Goal: Task Accomplishment & Management: Use online tool/utility

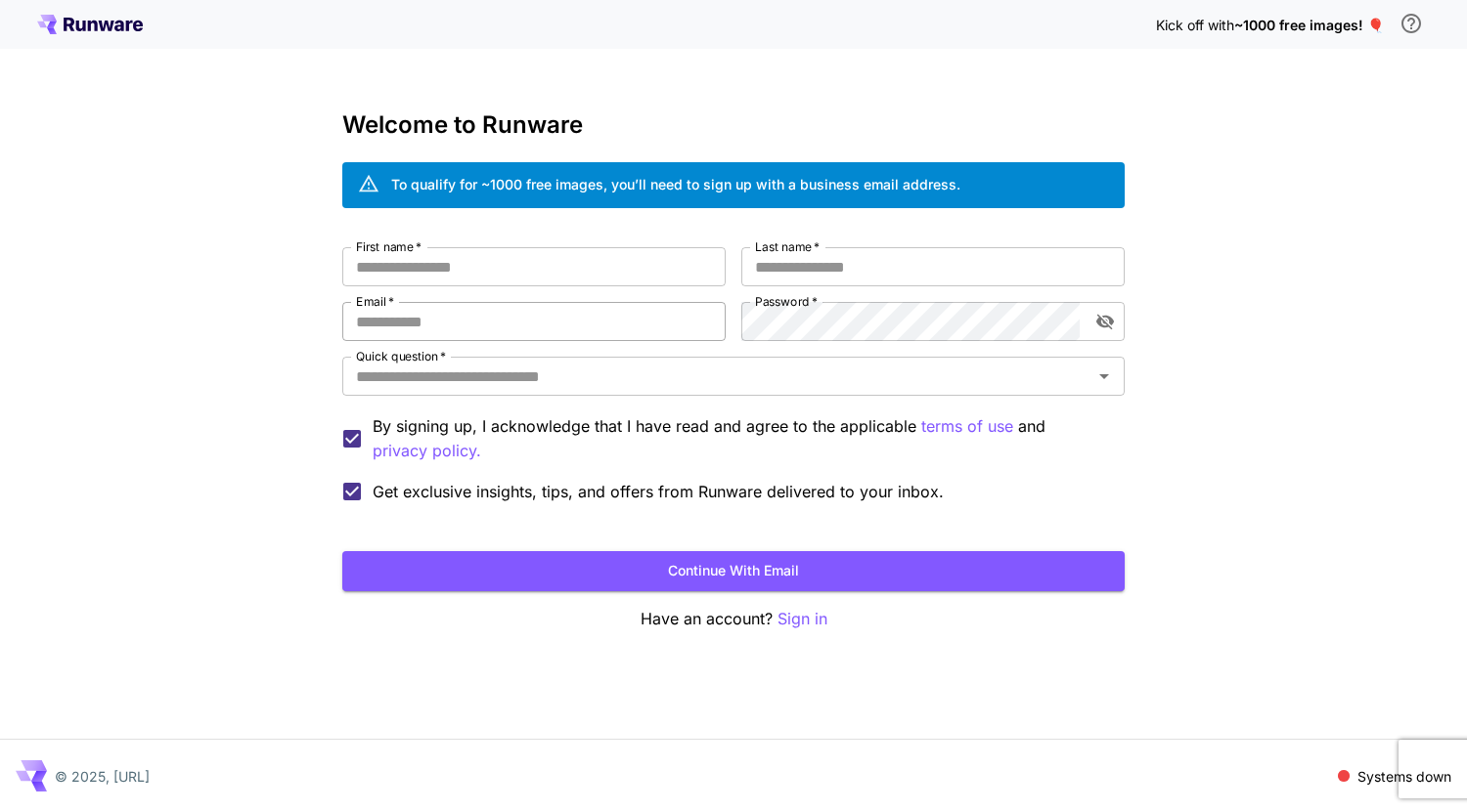
click at [458, 315] on input "Email   *" at bounding box center [534, 321] width 384 height 39
click at [460, 285] on input "First name   *" at bounding box center [534, 267] width 384 height 39
click at [461, 298] on div "First name   * First name   * Last name   * Last name   * Email   * Email   * P…" at bounding box center [733, 380] width 782 height 265
click at [466, 336] on input "Email   *" at bounding box center [534, 321] width 384 height 39
type input "**********"
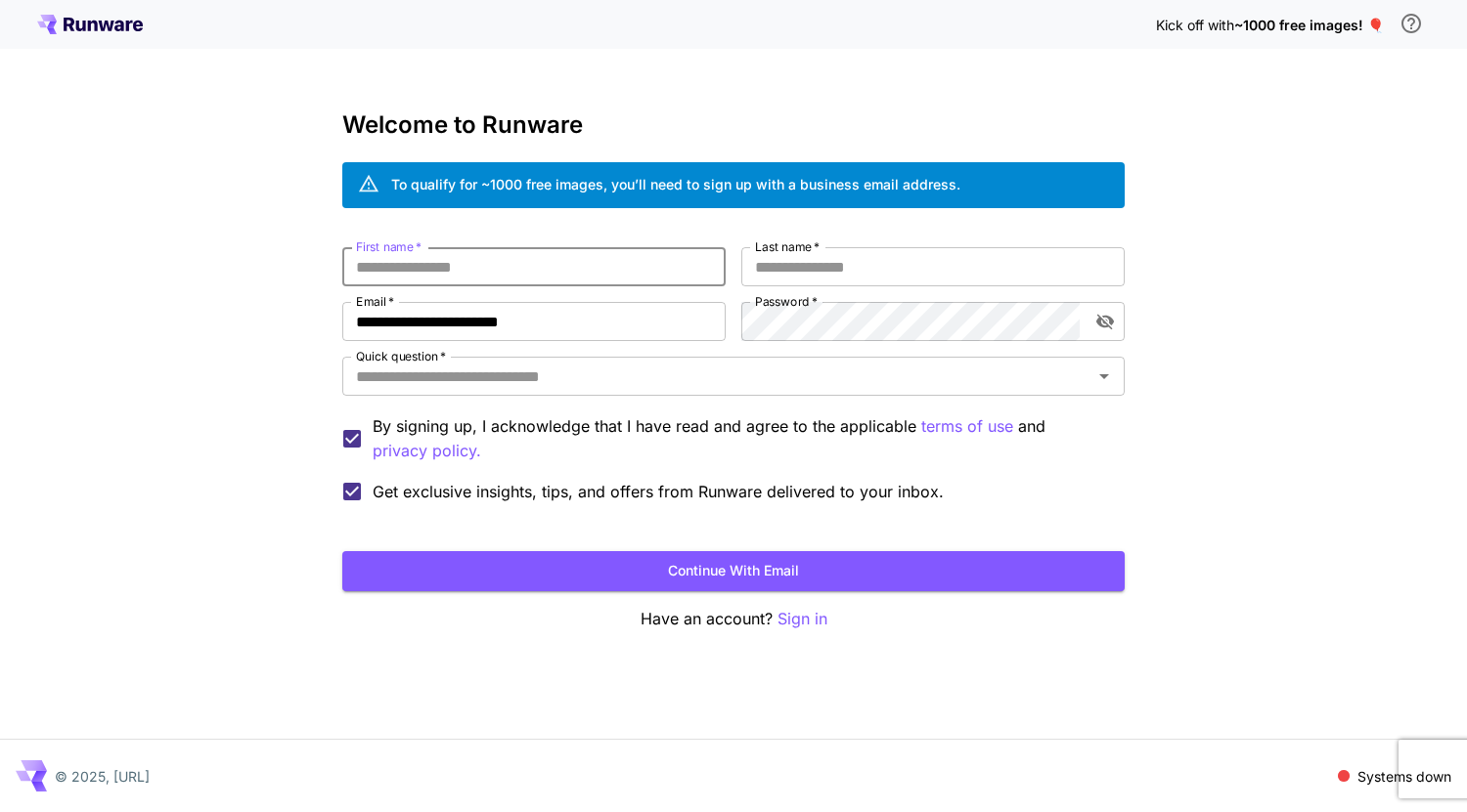
click at [473, 260] on input "First name   *" at bounding box center [534, 267] width 384 height 39
click at [494, 267] on input "First name   *" at bounding box center [534, 267] width 384 height 39
type input "*****"
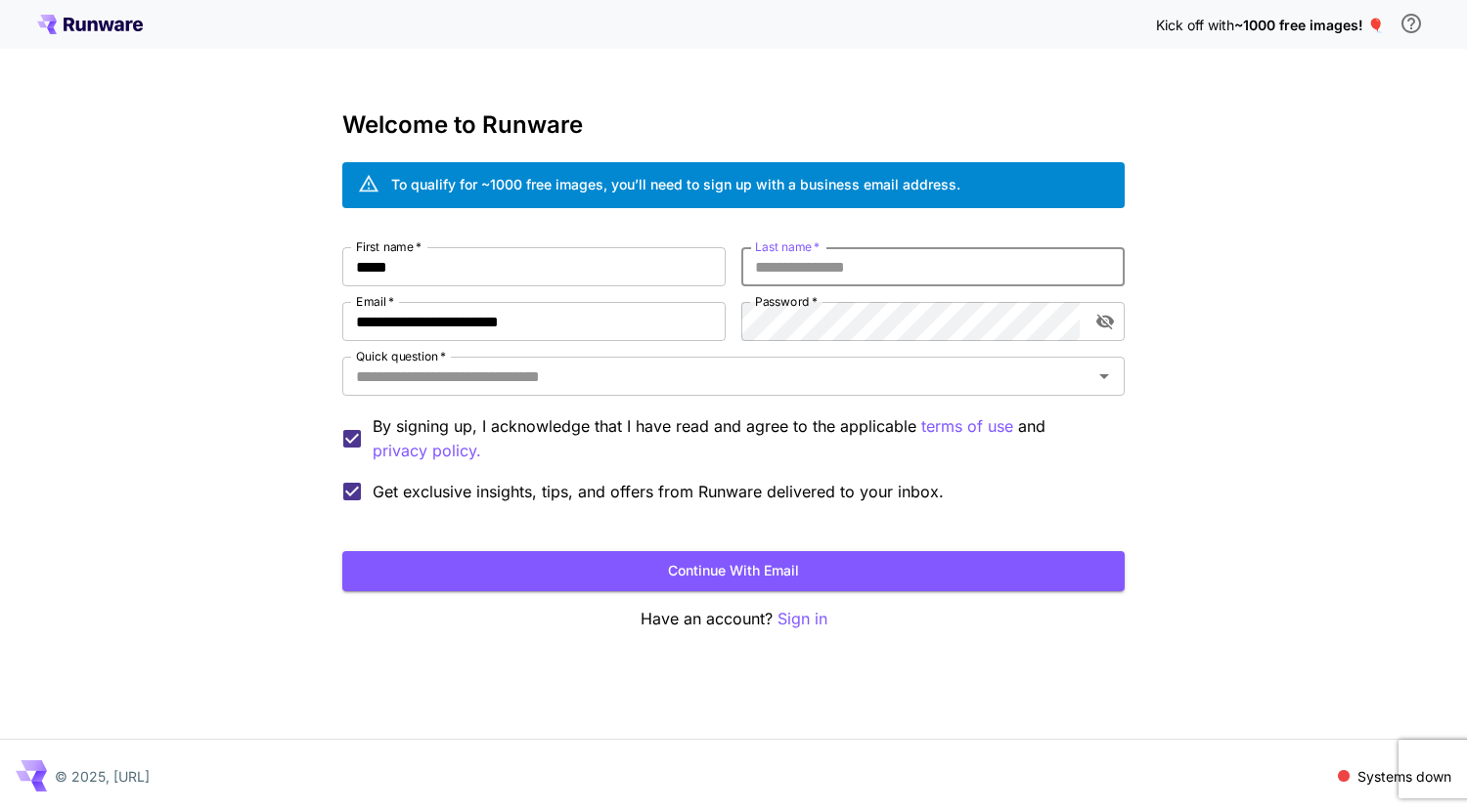
click at [799, 260] on input "Last name   *" at bounding box center [933, 267] width 384 height 39
type input "*****"
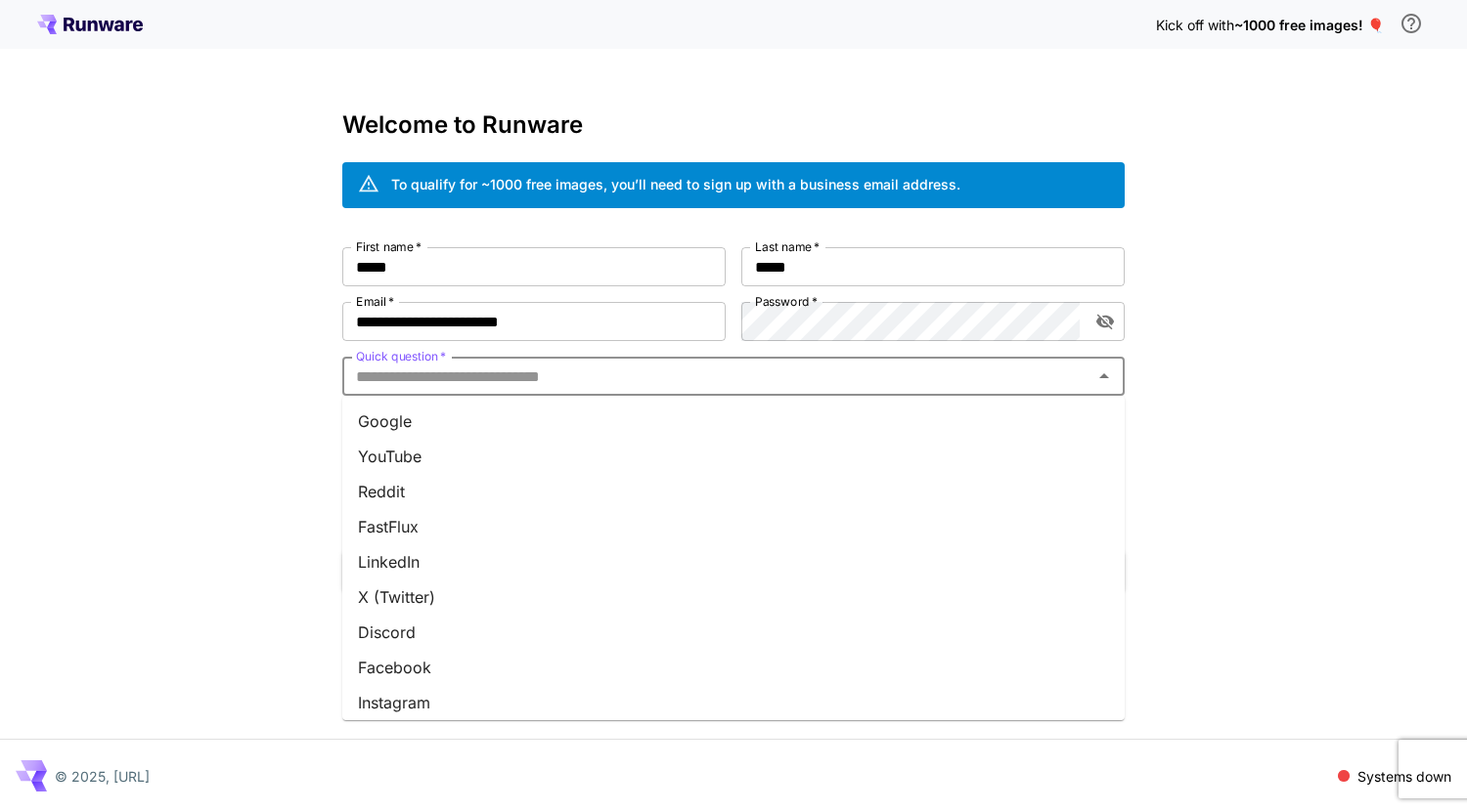
click at [901, 383] on input "Quick question   *" at bounding box center [717, 376] width 738 height 27
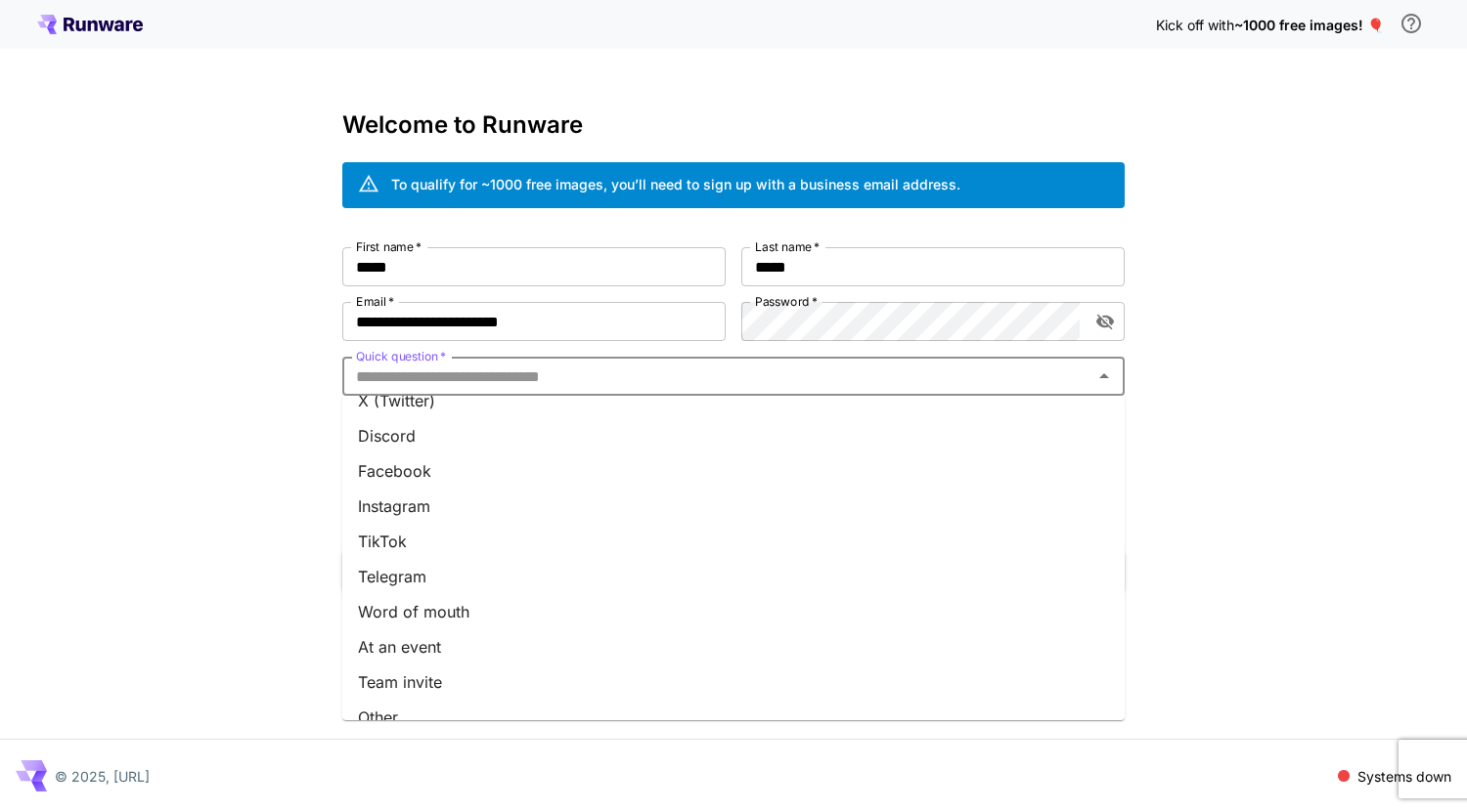
scroll to position [218, 0]
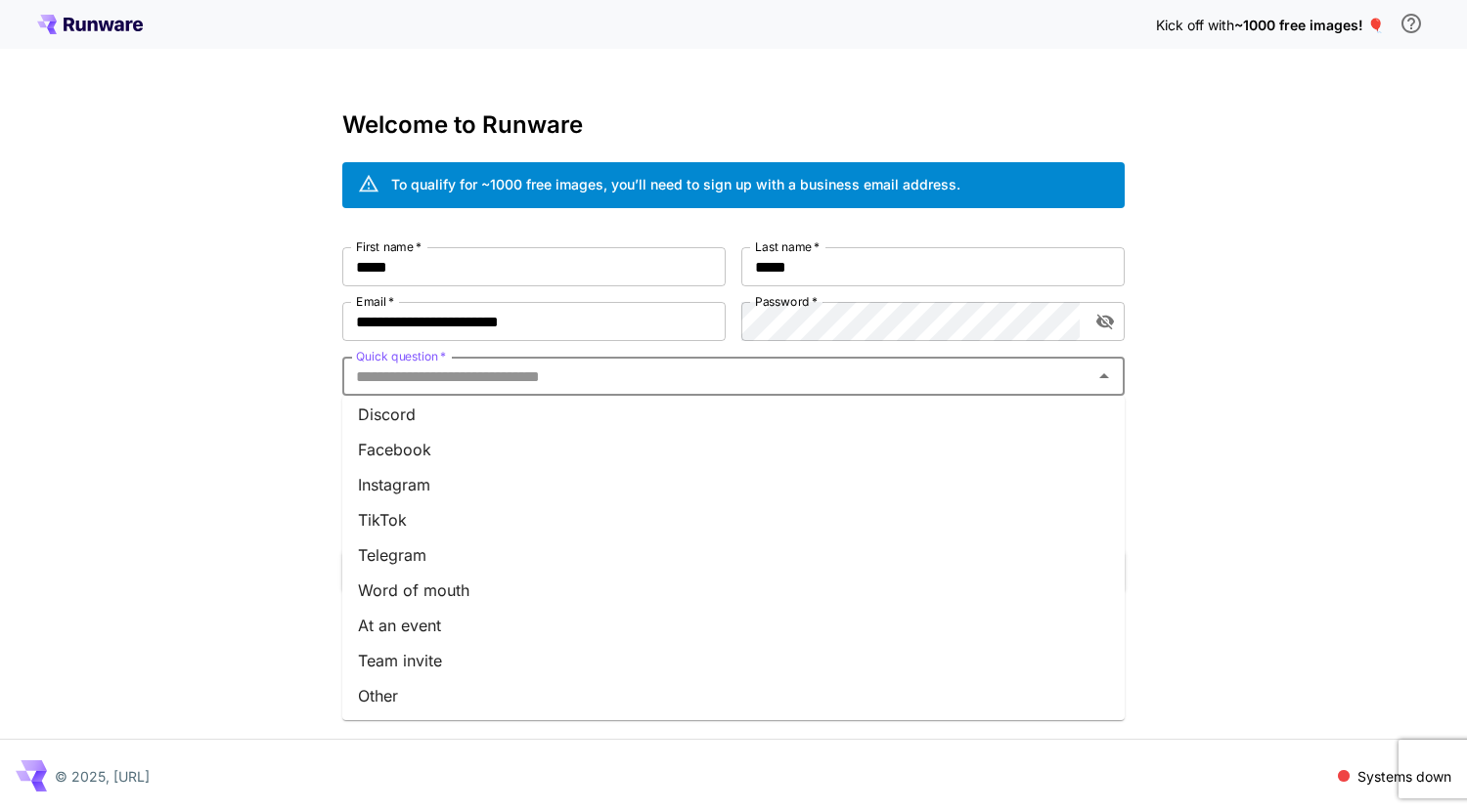
click at [692, 706] on li "Other" at bounding box center [733, 695] width 782 height 35
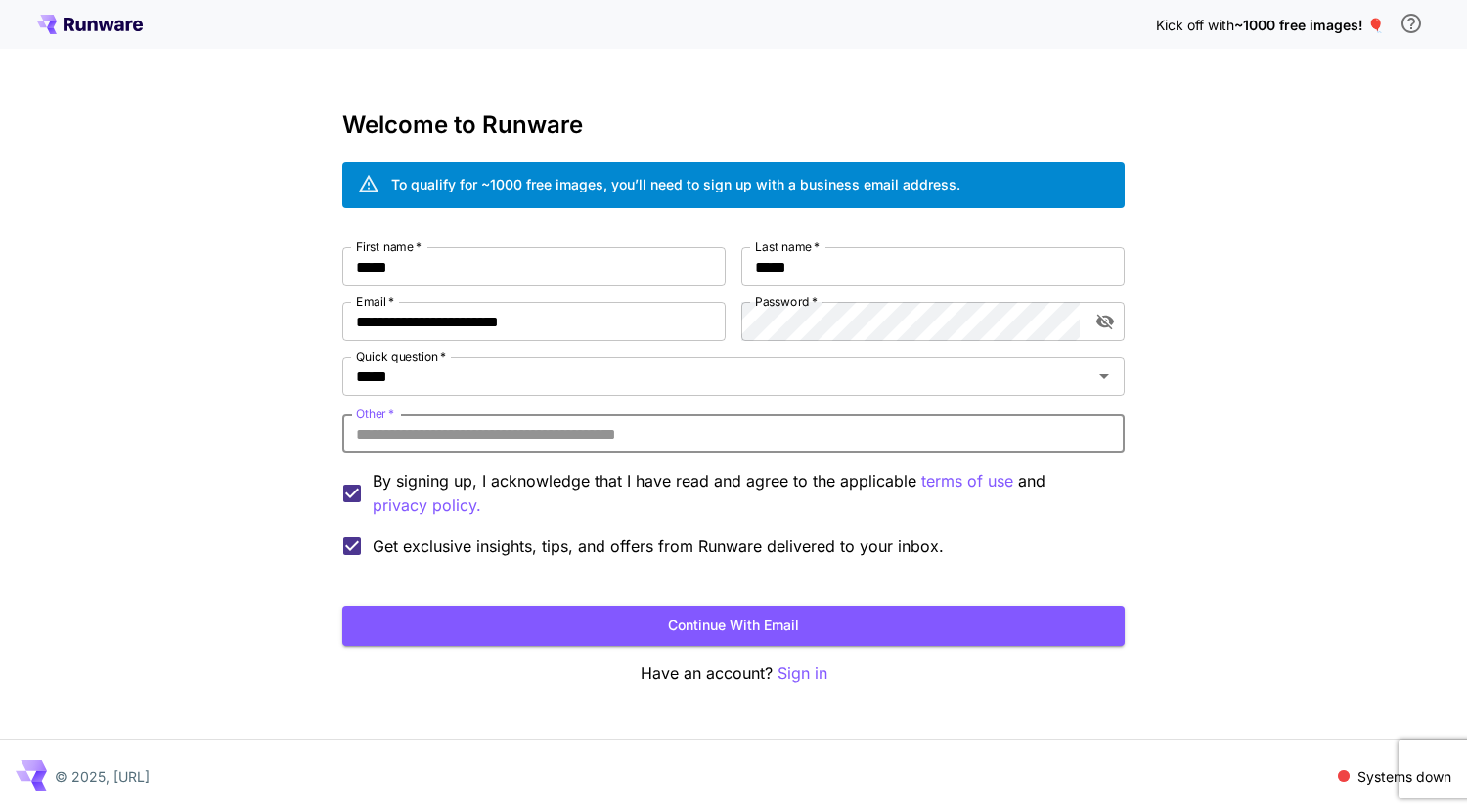
click at [714, 442] on input "Other   *" at bounding box center [733, 433] width 782 height 39
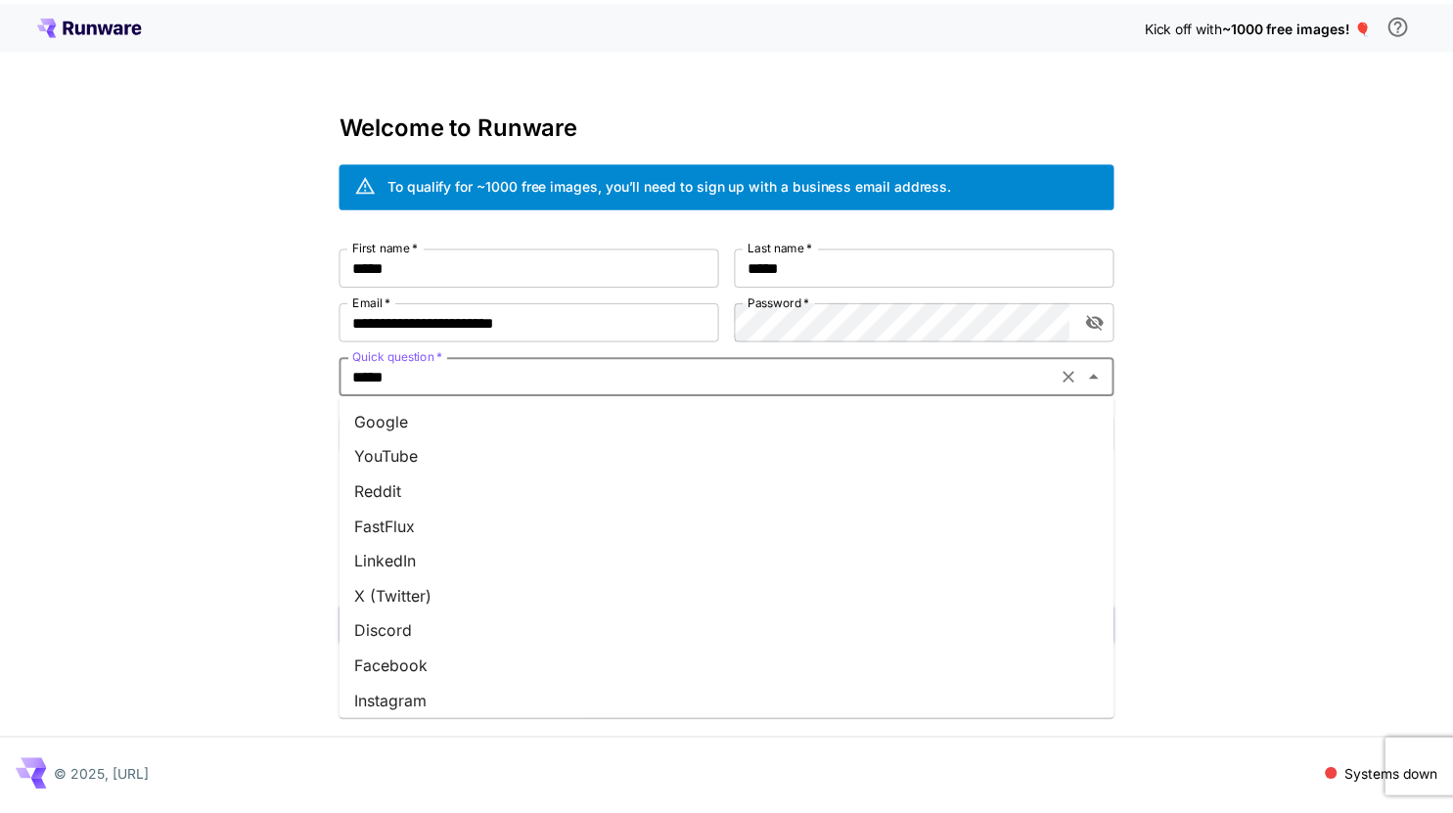
scroll to position [211, 0]
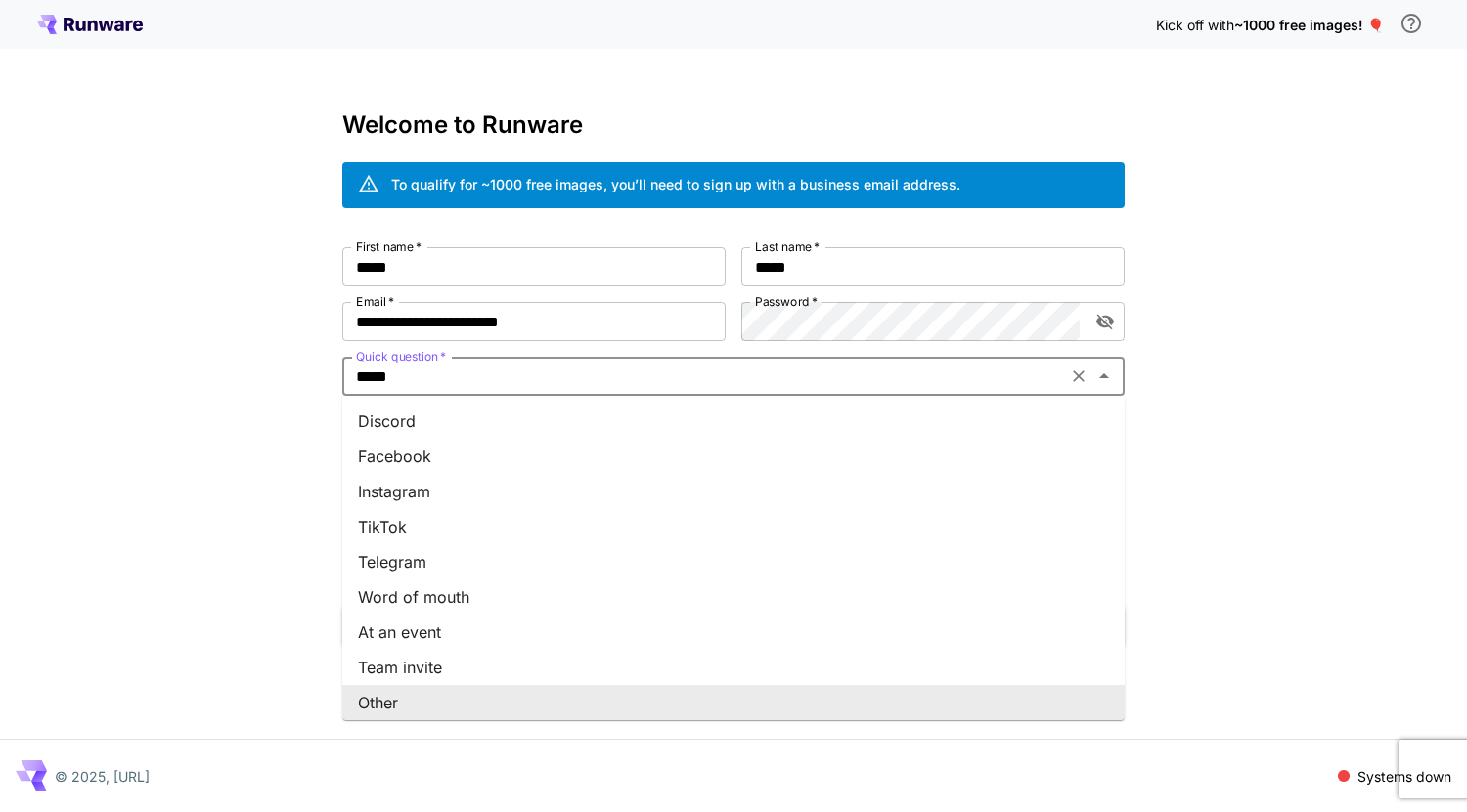
click at [734, 387] on input "*****" at bounding box center [704, 376] width 713 height 27
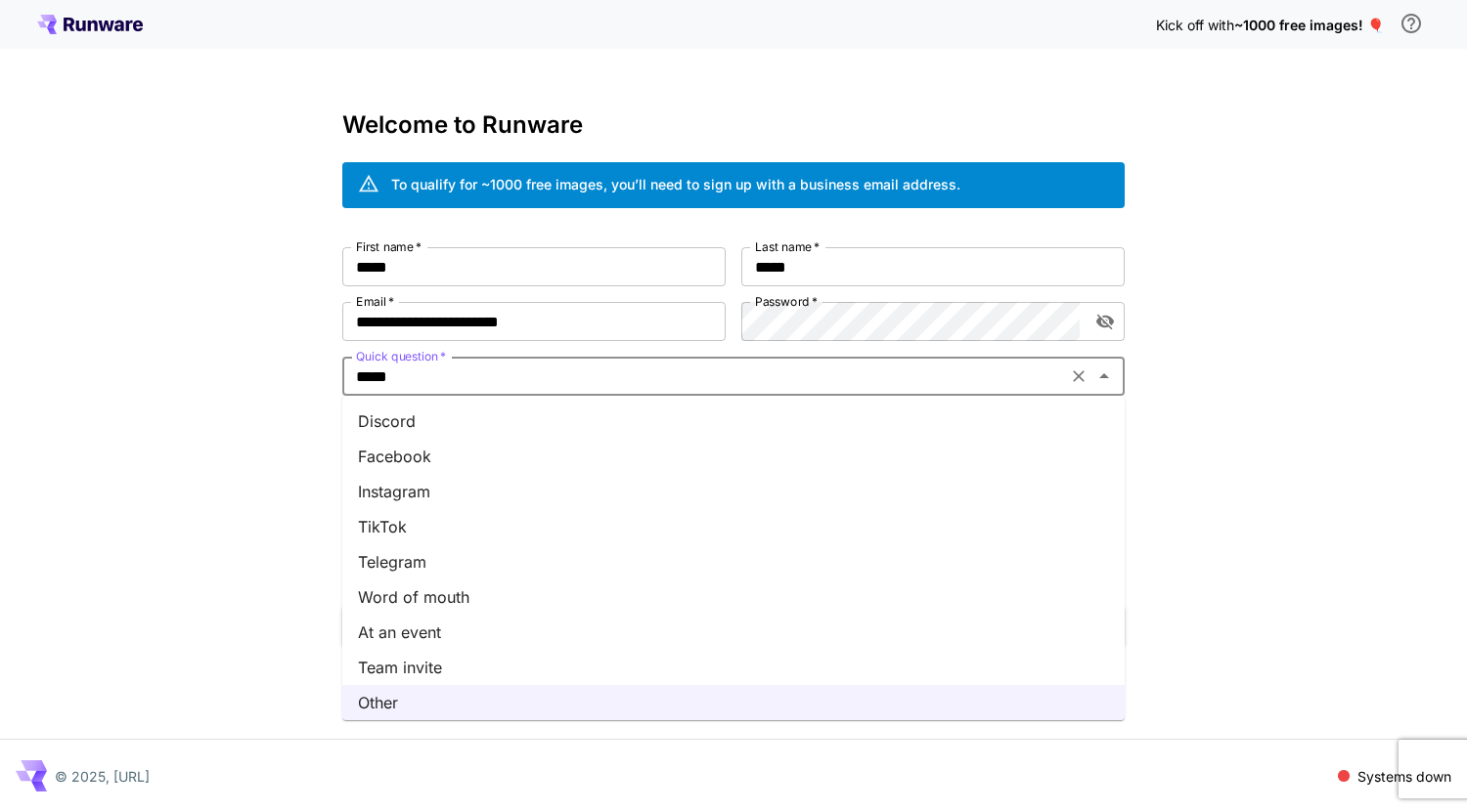
click at [903, 587] on li "Word of mouth" at bounding box center [733, 596] width 782 height 35
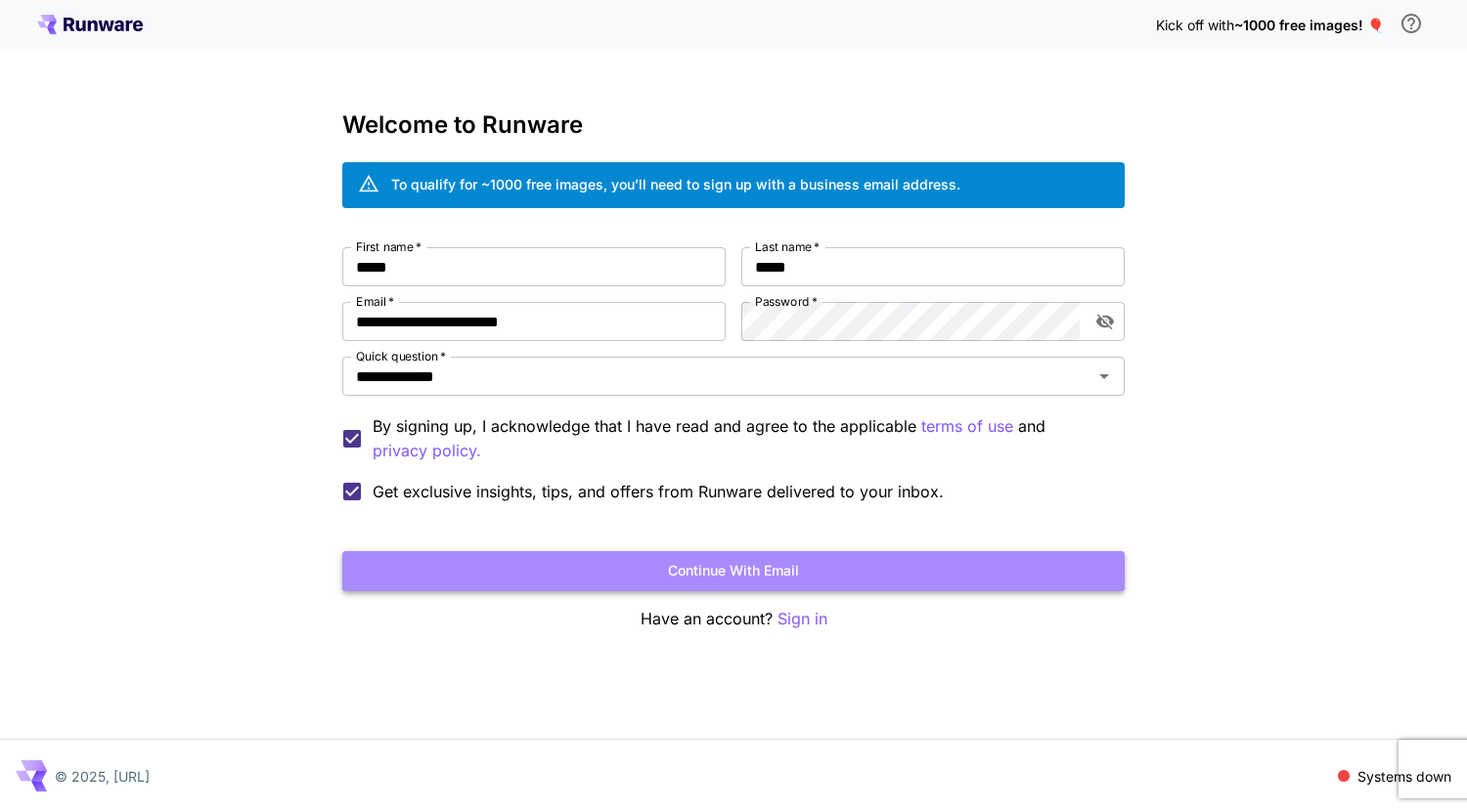
click at [737, 574] on button "Continue with email" at bounding box center [733, 571] width 782 height 40
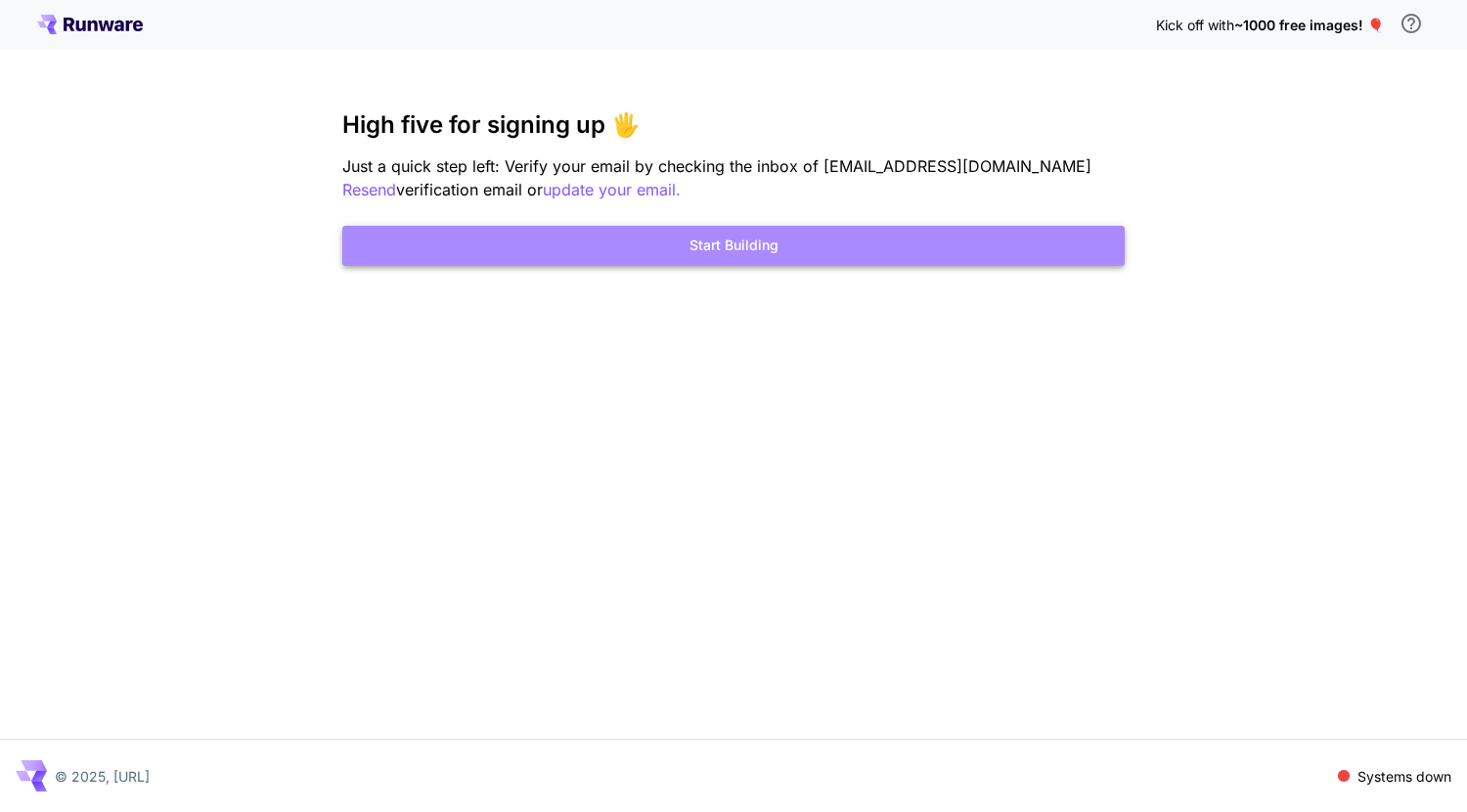
click at [655, 251] on button "Start Building" at bounding box center [733, 246] width 782 height 40
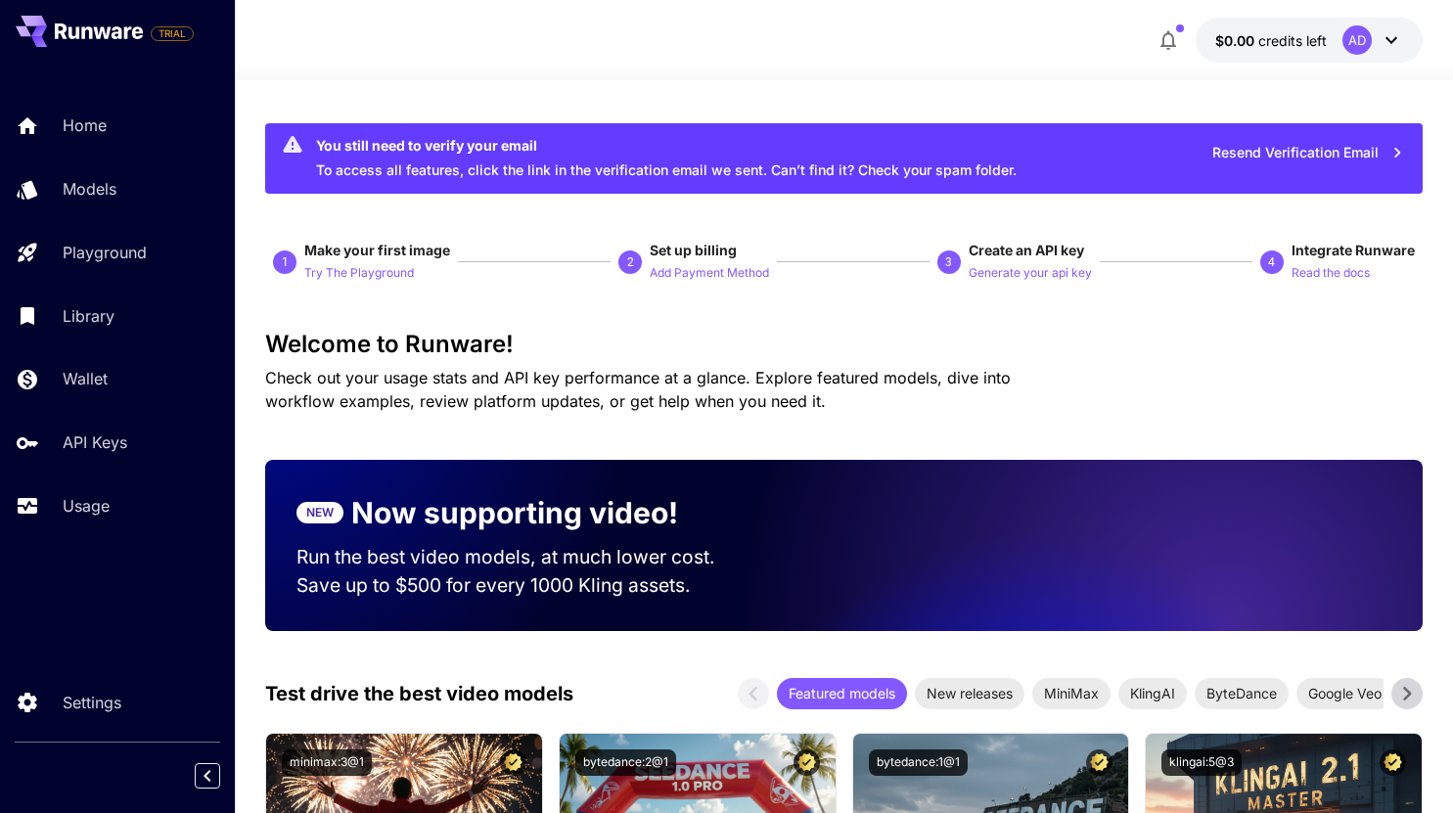
click at [1396, 26] on div "AD" at bounding box center [1373, 39] width 61 height 29
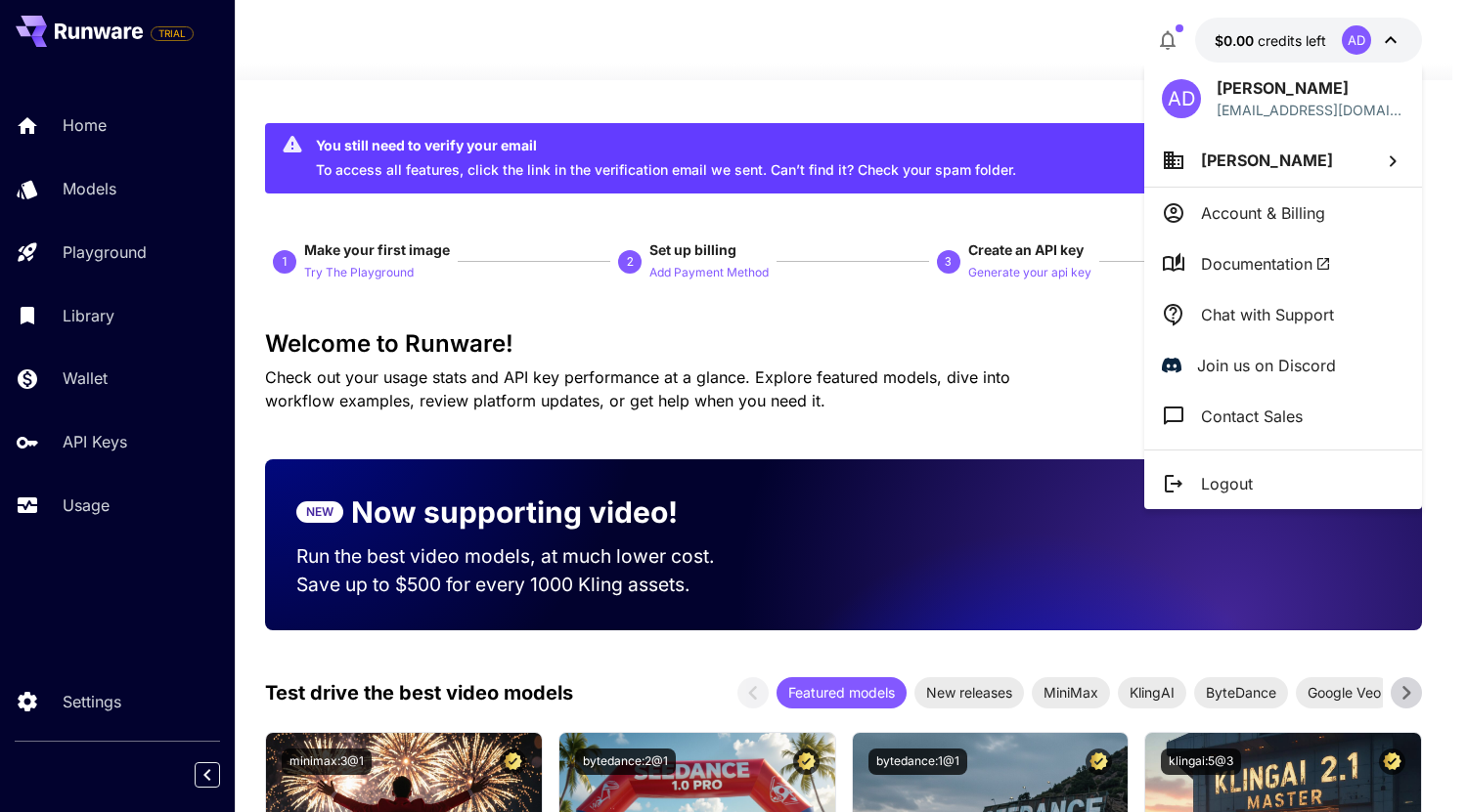
click at [897, 21] on div at bounding box center [734, 406] width 1467 height 812
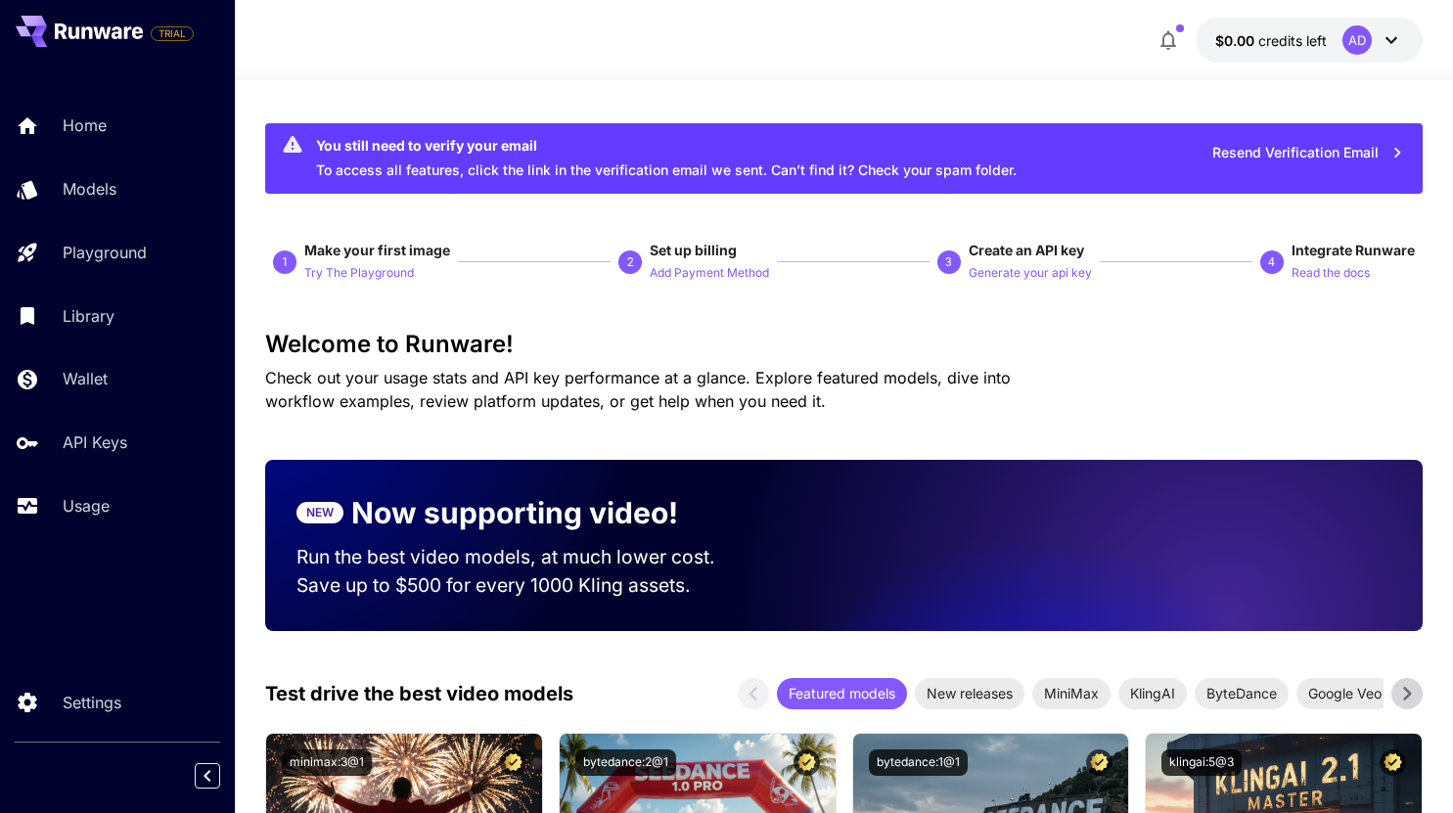
click at [1394, 42] on icon at bounding box center [1391, 39] width 23 height 23
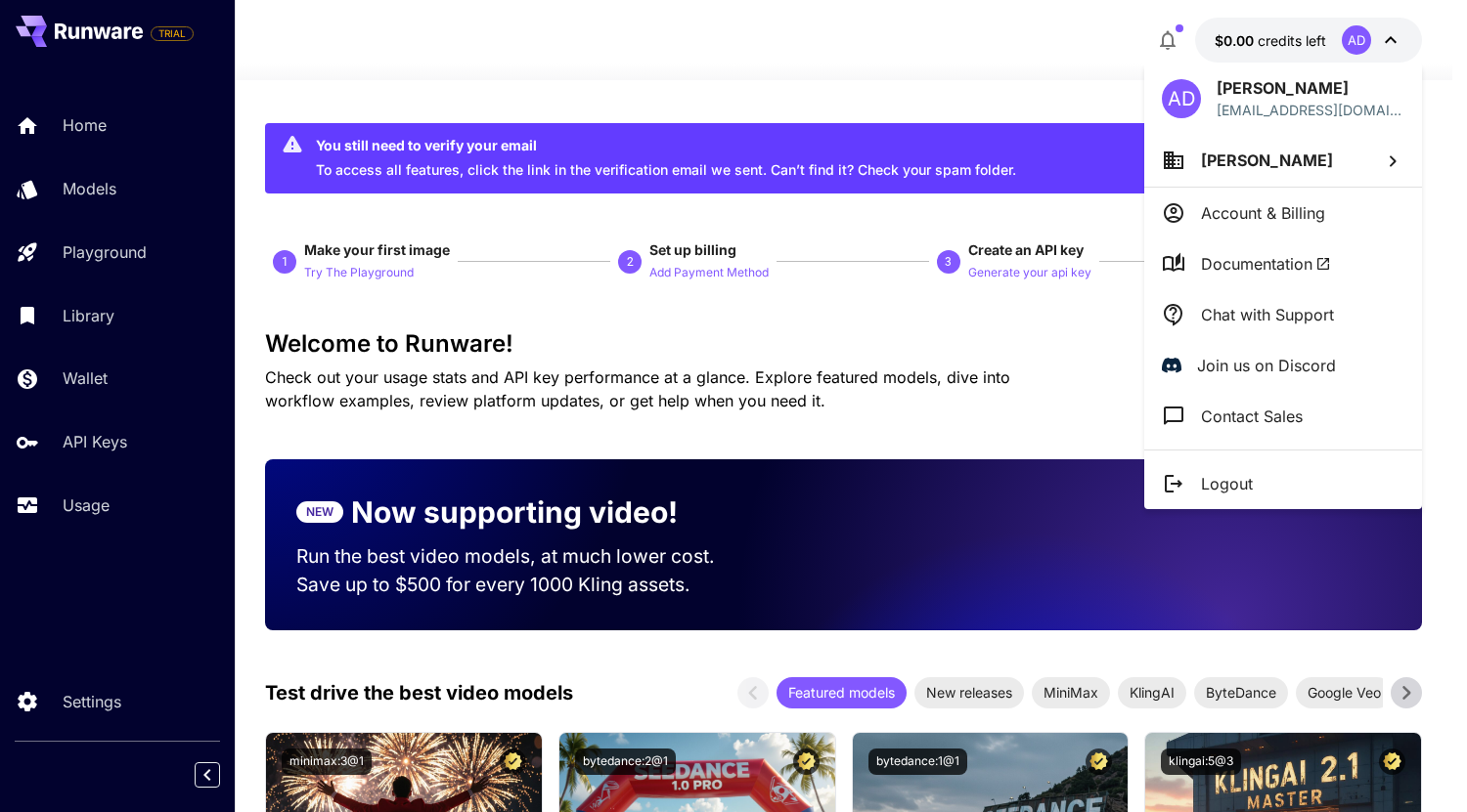
click at [423, 293] on div at bounding box center [734, 406] width 1467 height 812
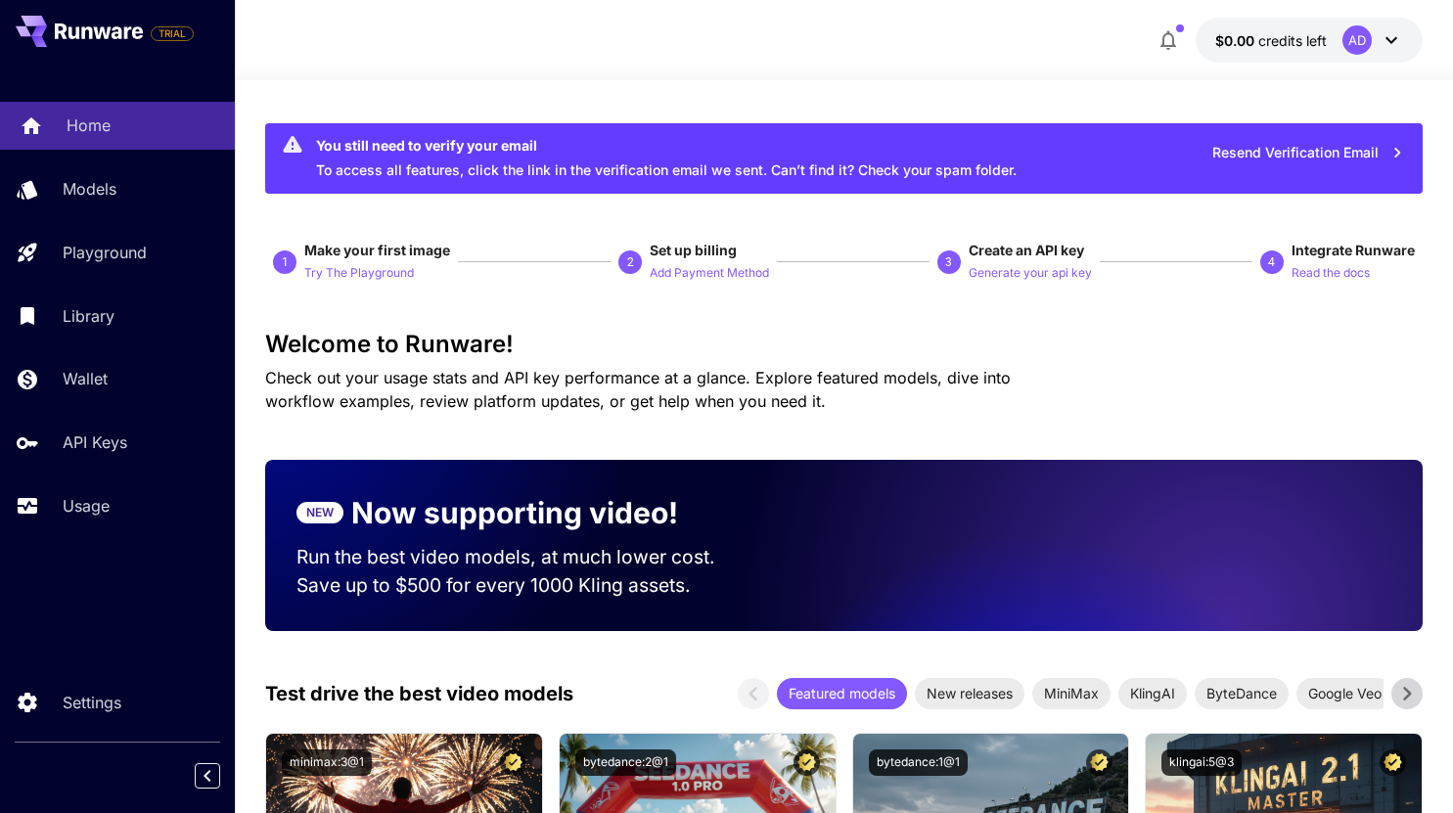
click at [108, 130] on p "Home" at bounding box center [89, 125] width 44 height 23
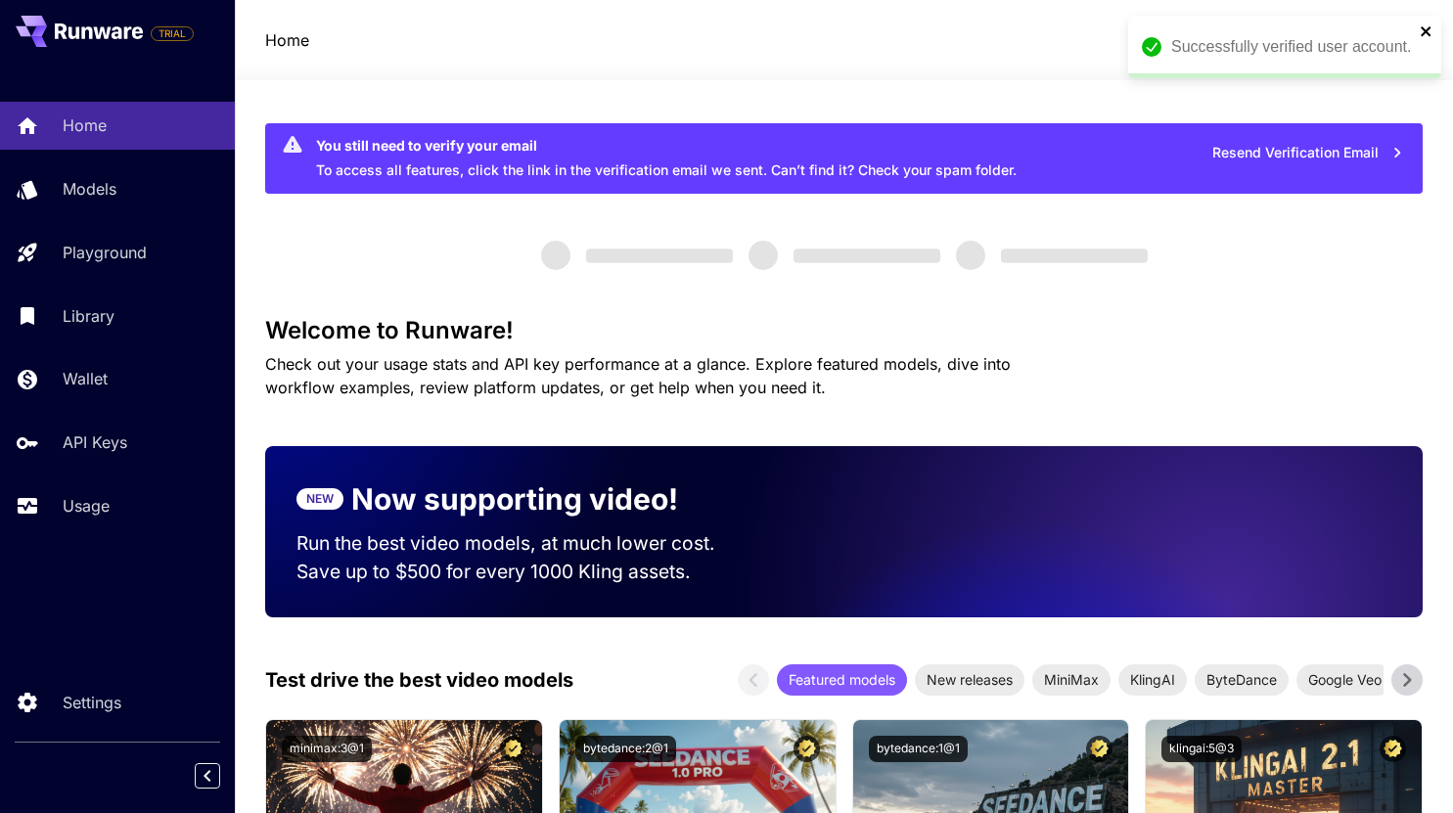
click at [1425, 31] on icon "close" at bounding box center [1426, 31] width 10 height 10
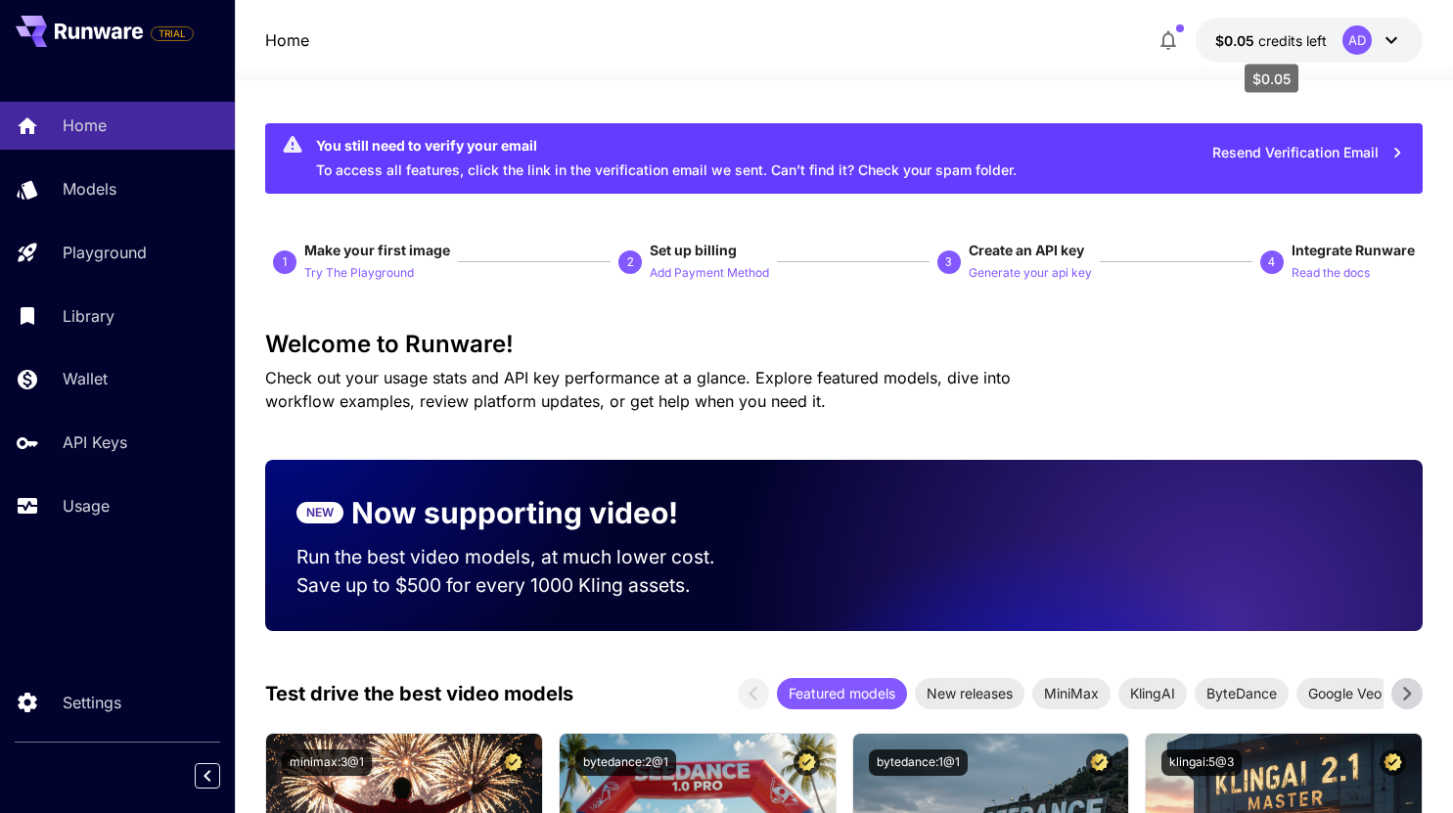
click at [1254, 32] on span "$0.05" at bounding box center [1236, 40] width 43 height 17
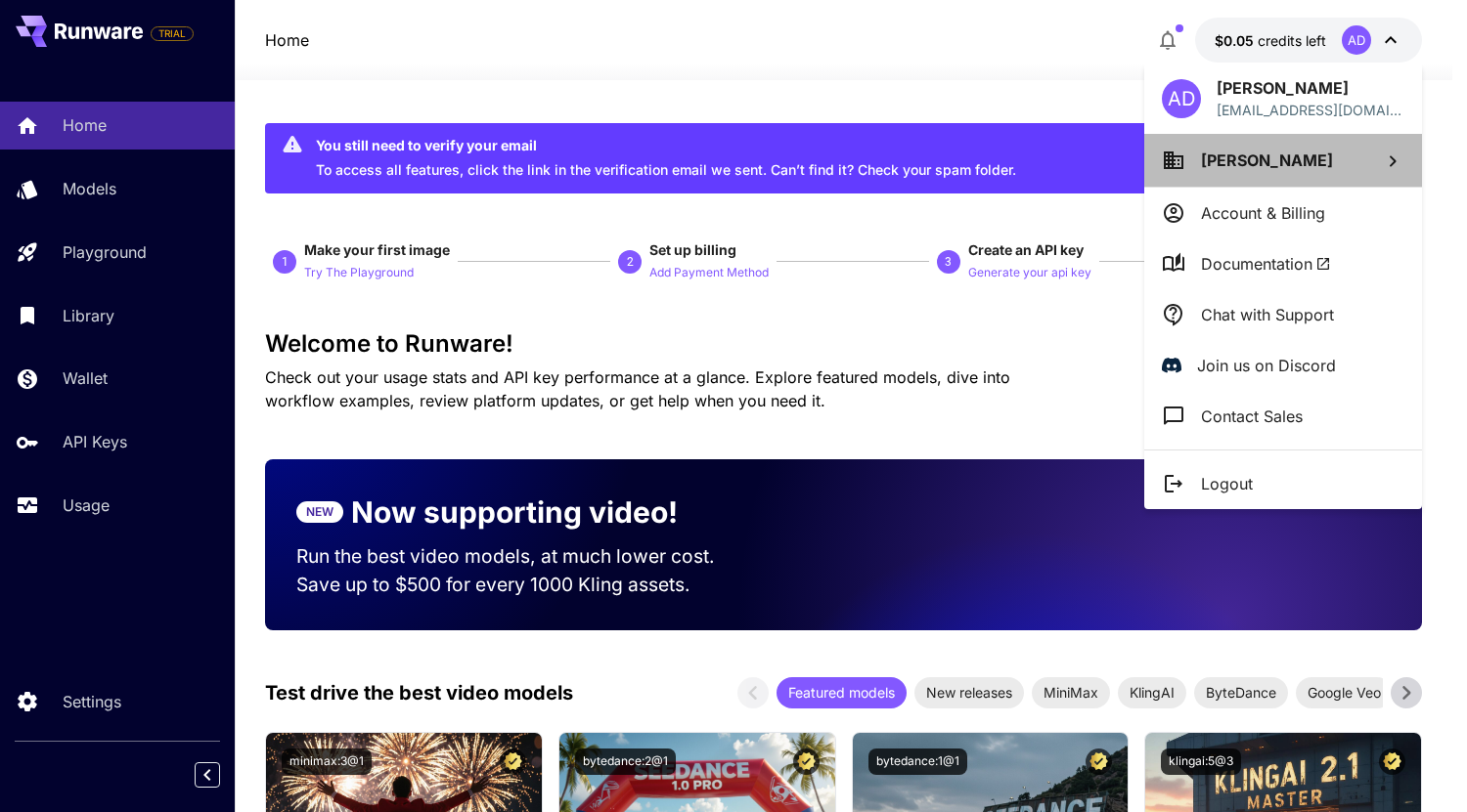
click at [1276, 169] on span "[PERSON_NAME]" at bounding box center [1267, 161] width 132 height 20
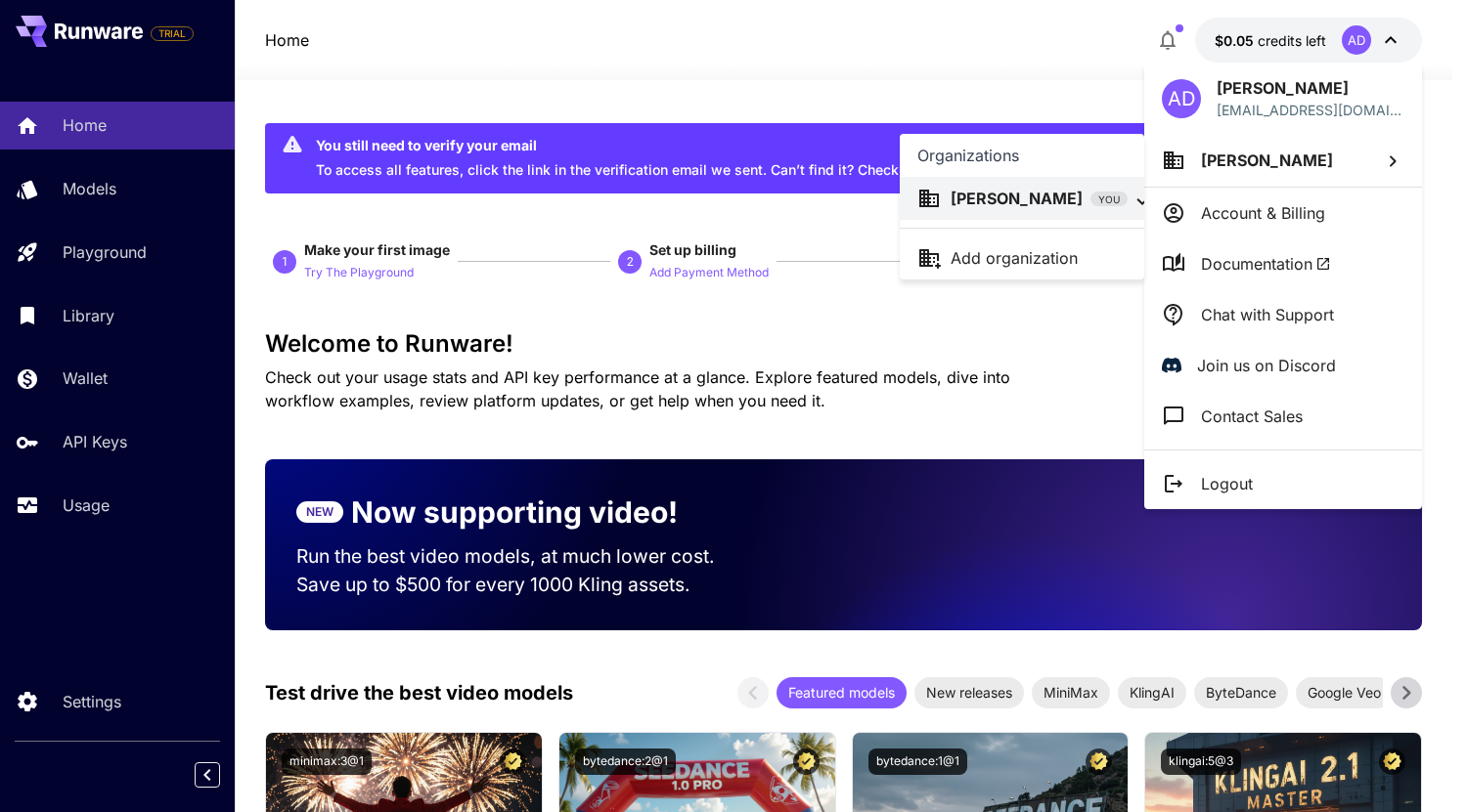
click at [942, 78] on div at bounding box center [734, 406] width 1467 height 812
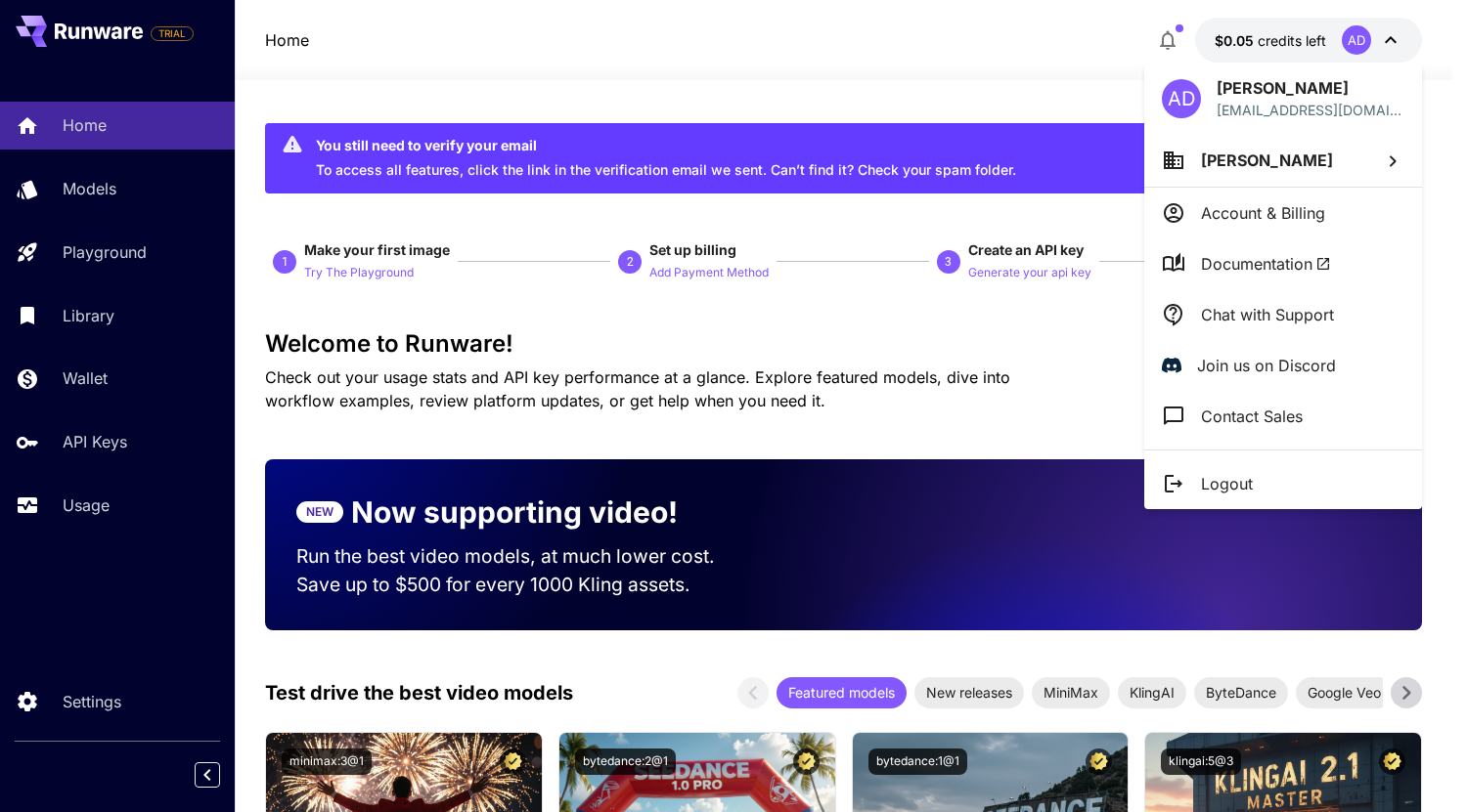
click at [184, 252] on div at bounding box center [734, 406] width 1467 height 812
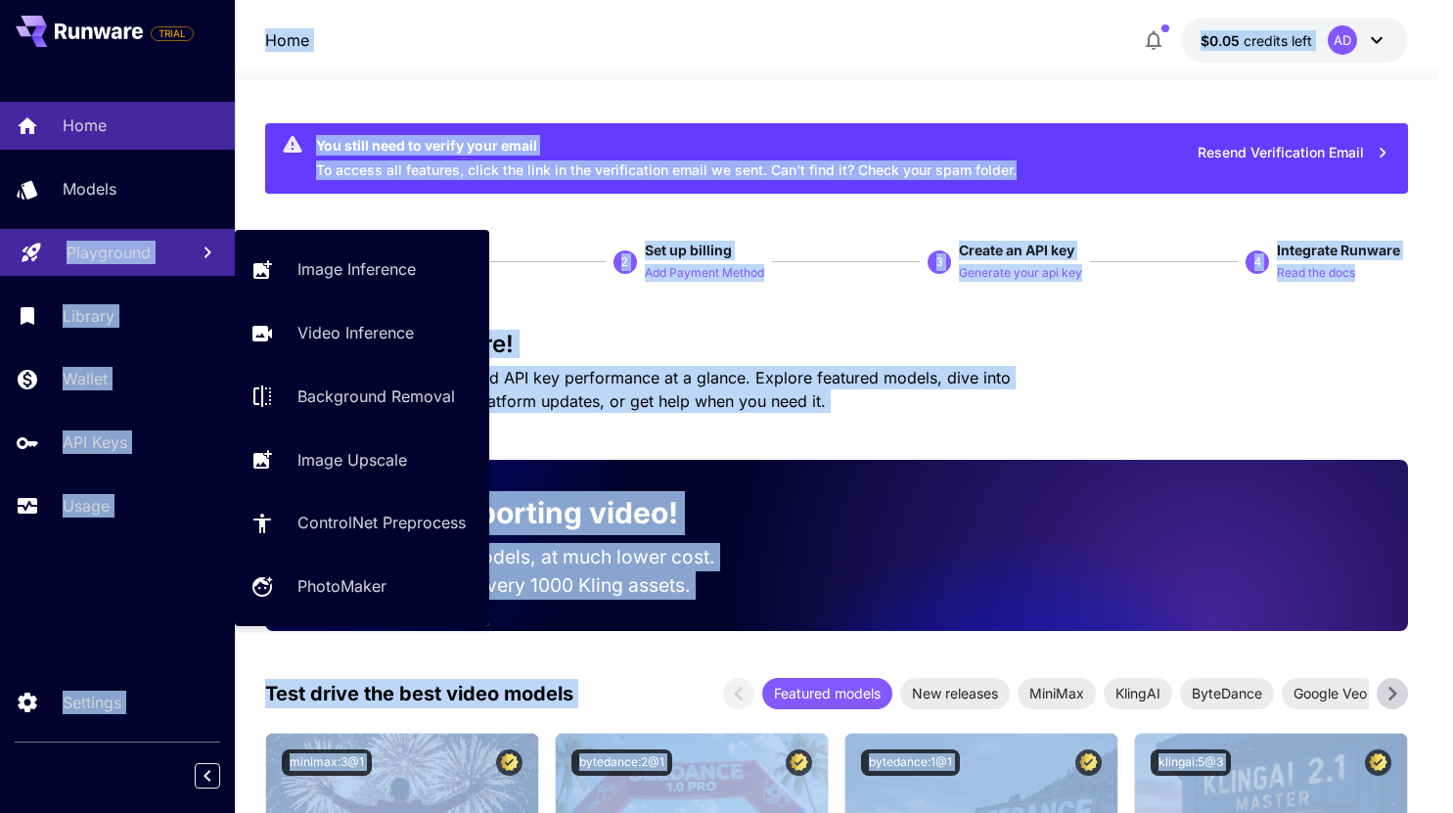
drag, startPoint x: 184, startPoint y: 252, endPoint x: 118, endPoint y: 256, distance: 65.7
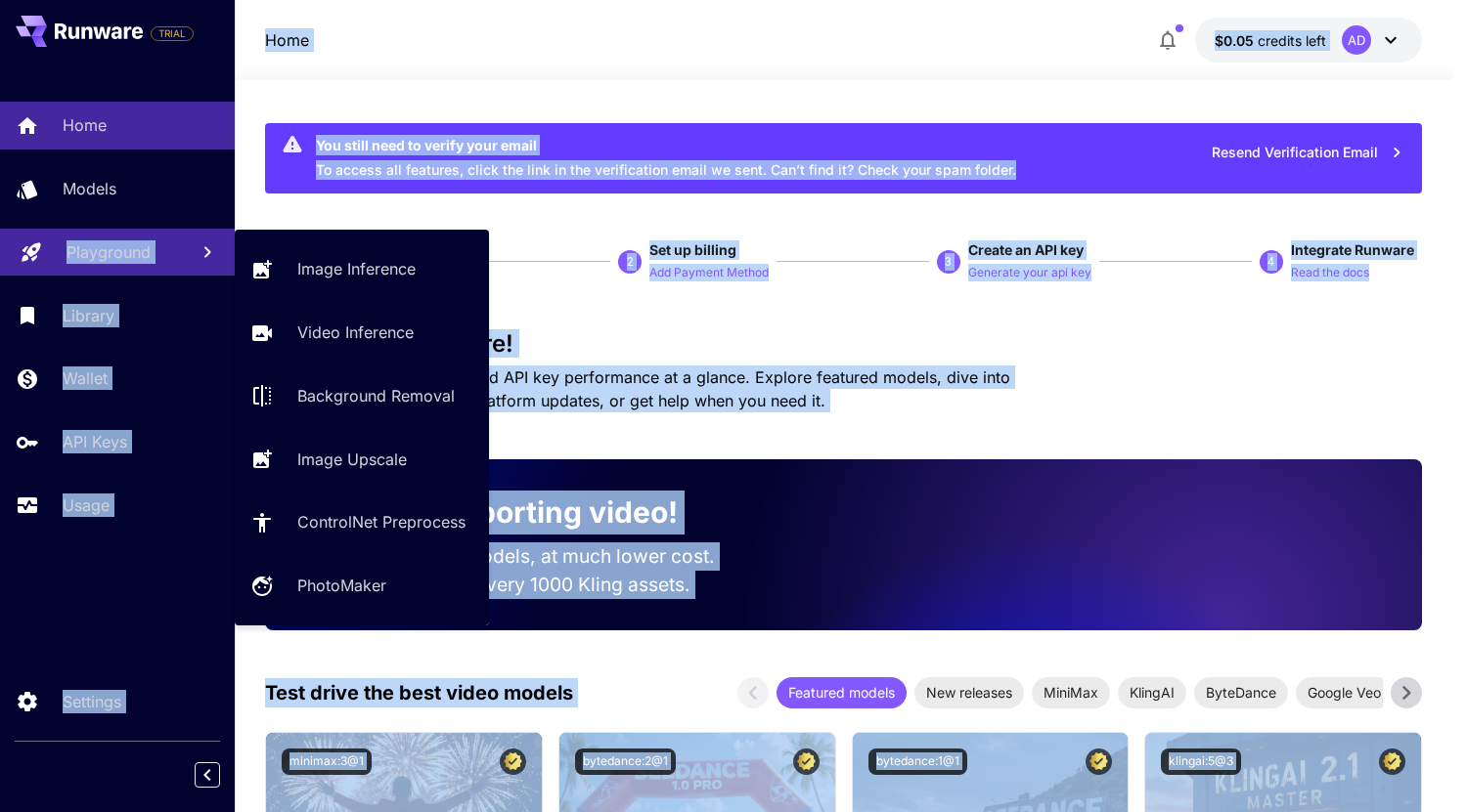
click at [118, 256] on p "Playground" at bounding box center [109, 252] width 84 height 23
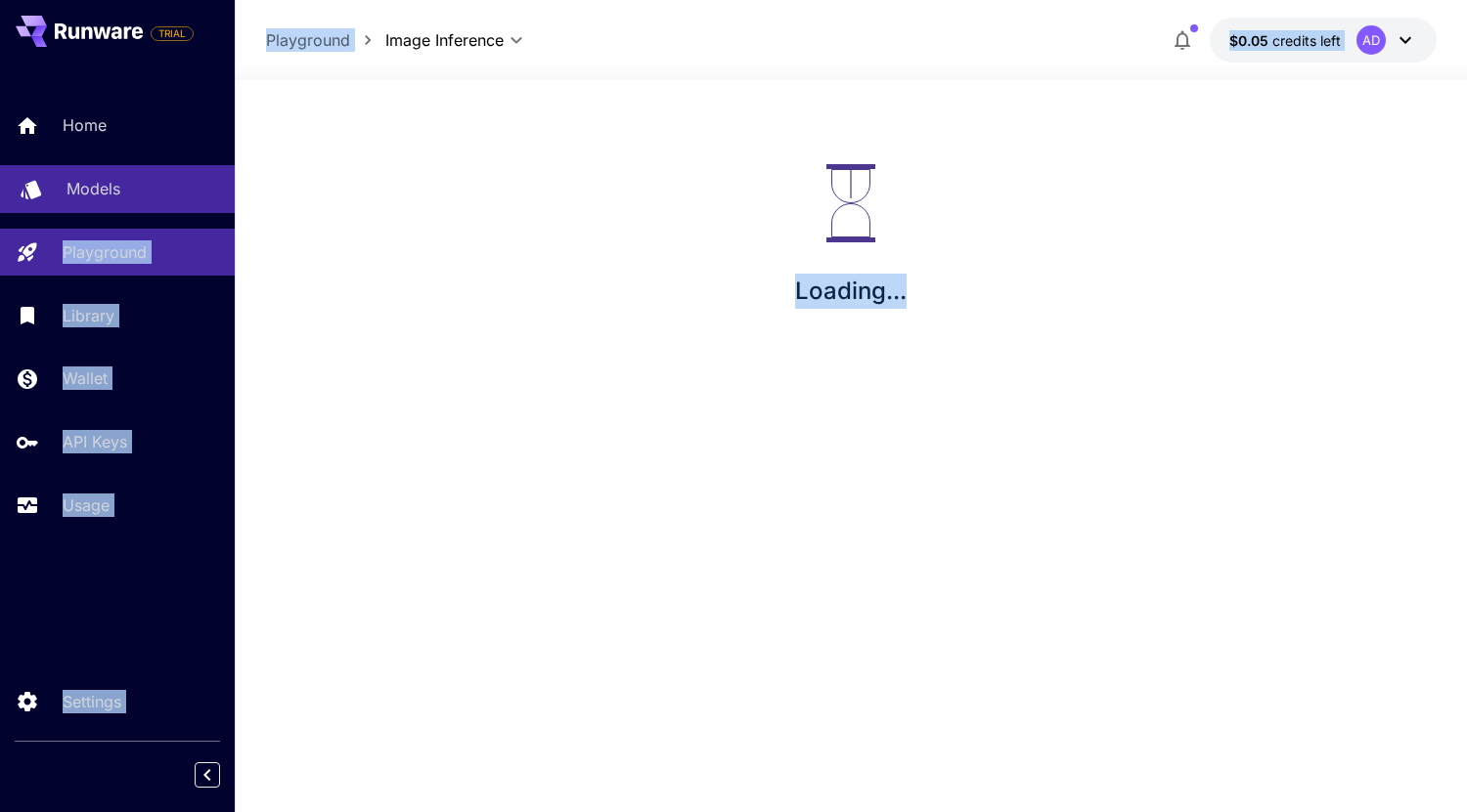
click at [117, 200] on p "Models" at bounding box center [94, 188] width 54 height 23
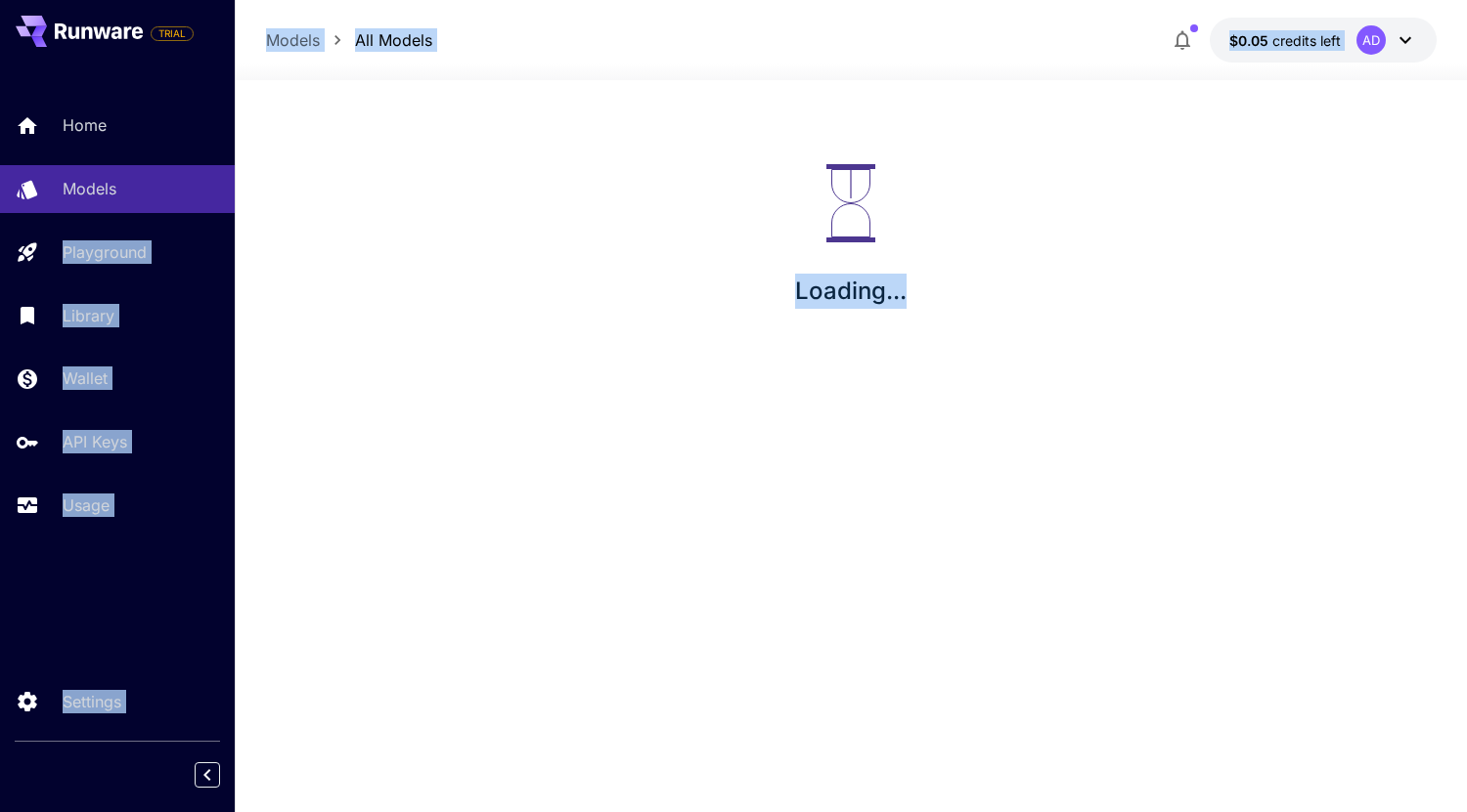
click at [572, 297] on div "Loading..." at bounding box center [850, 236] width 1232 height 313
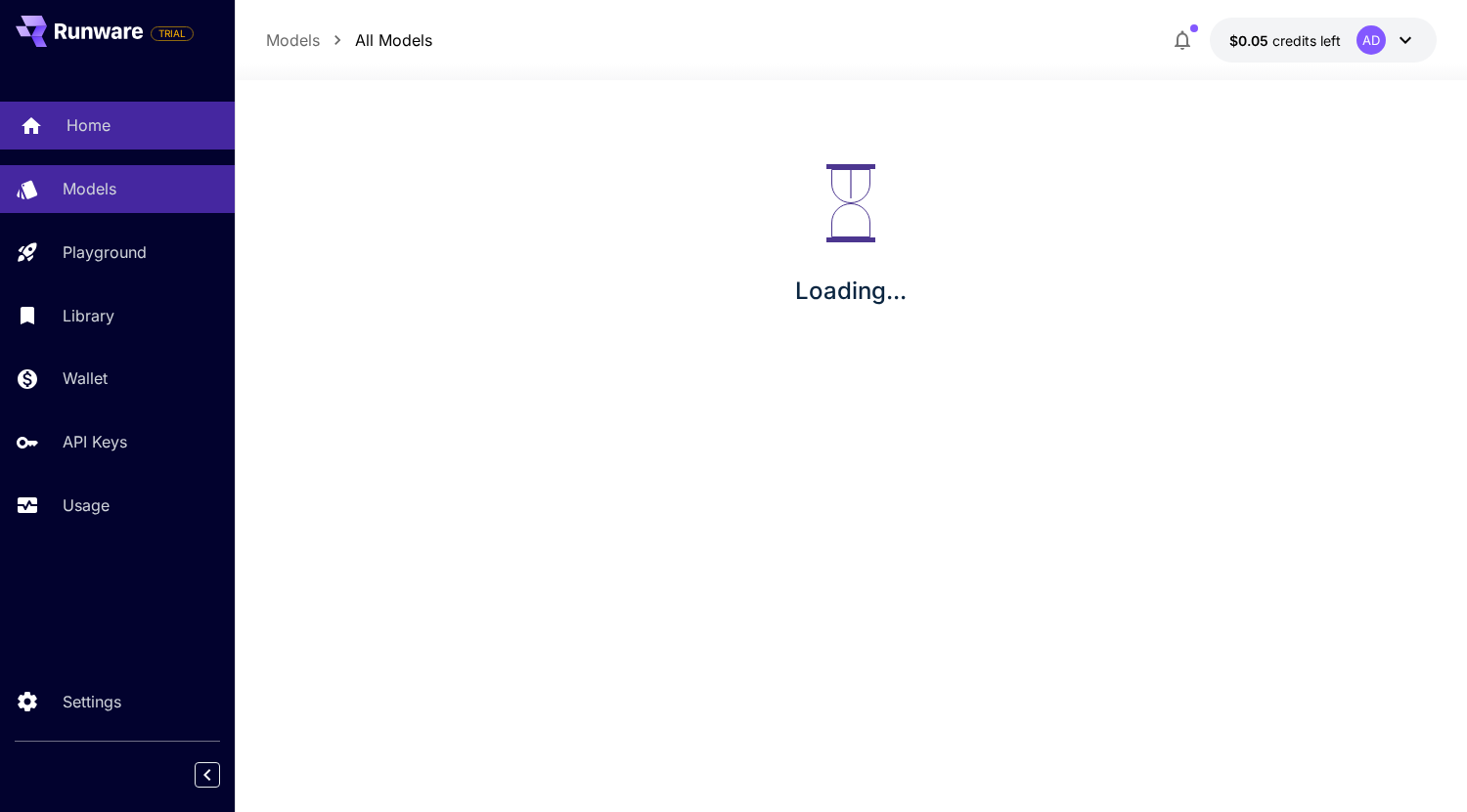
click at [137, 138] on link "Home" at bounding box center [117, 126] width 235 height 48
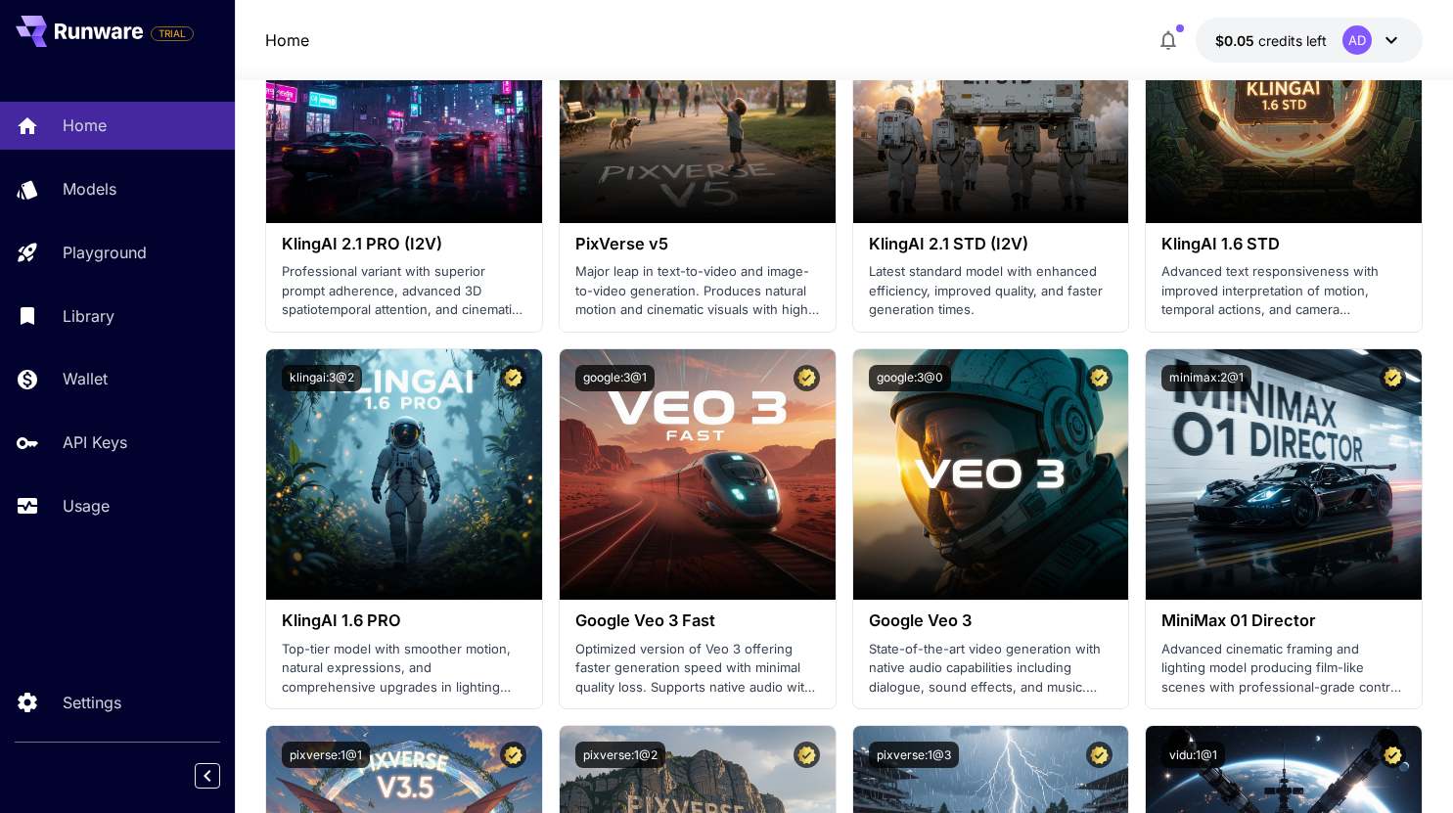
scroll to position [407, 0]
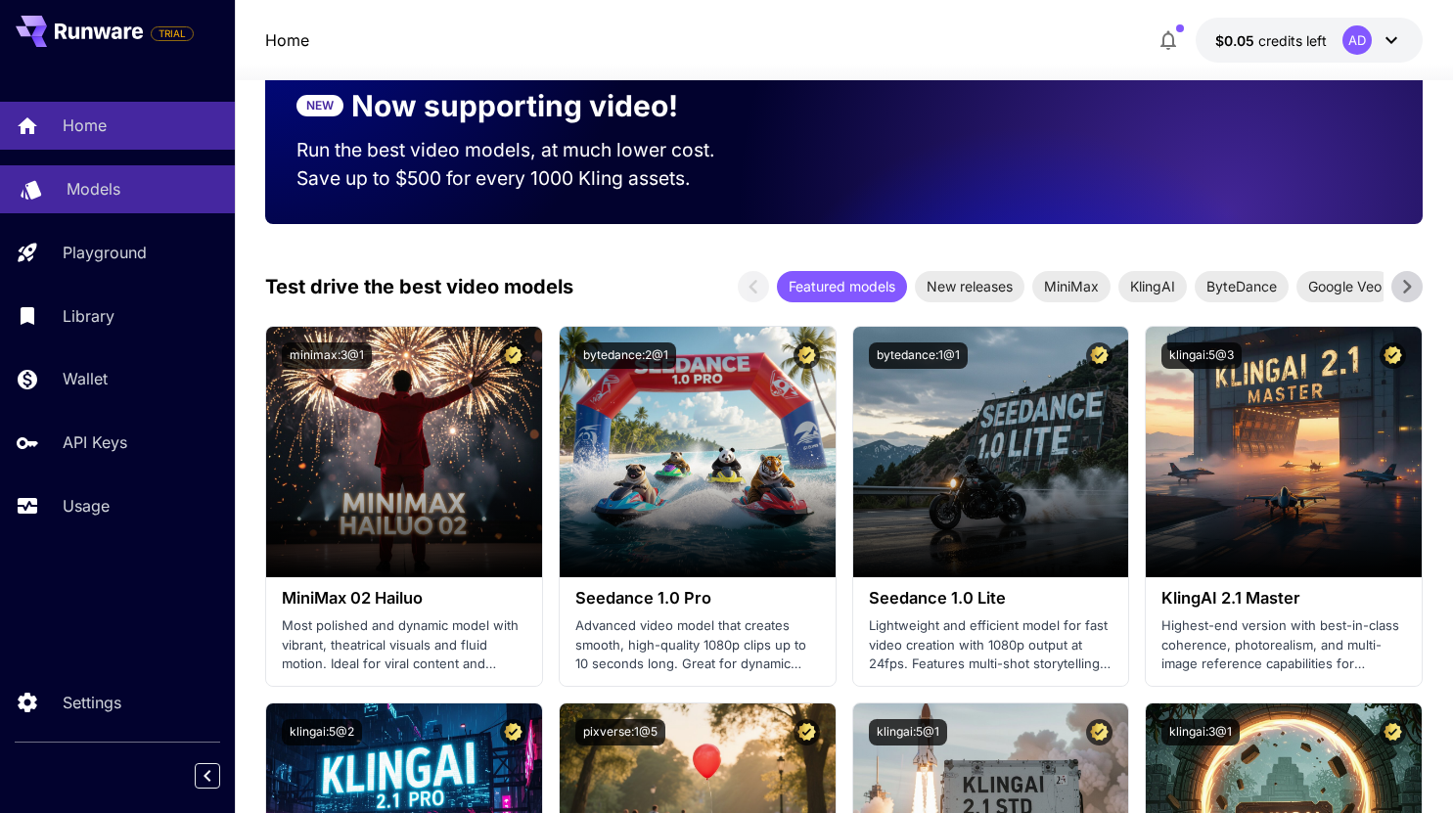
click at [113, 196] on p "Models" at bounding box center [94, 188] width 54 height 23
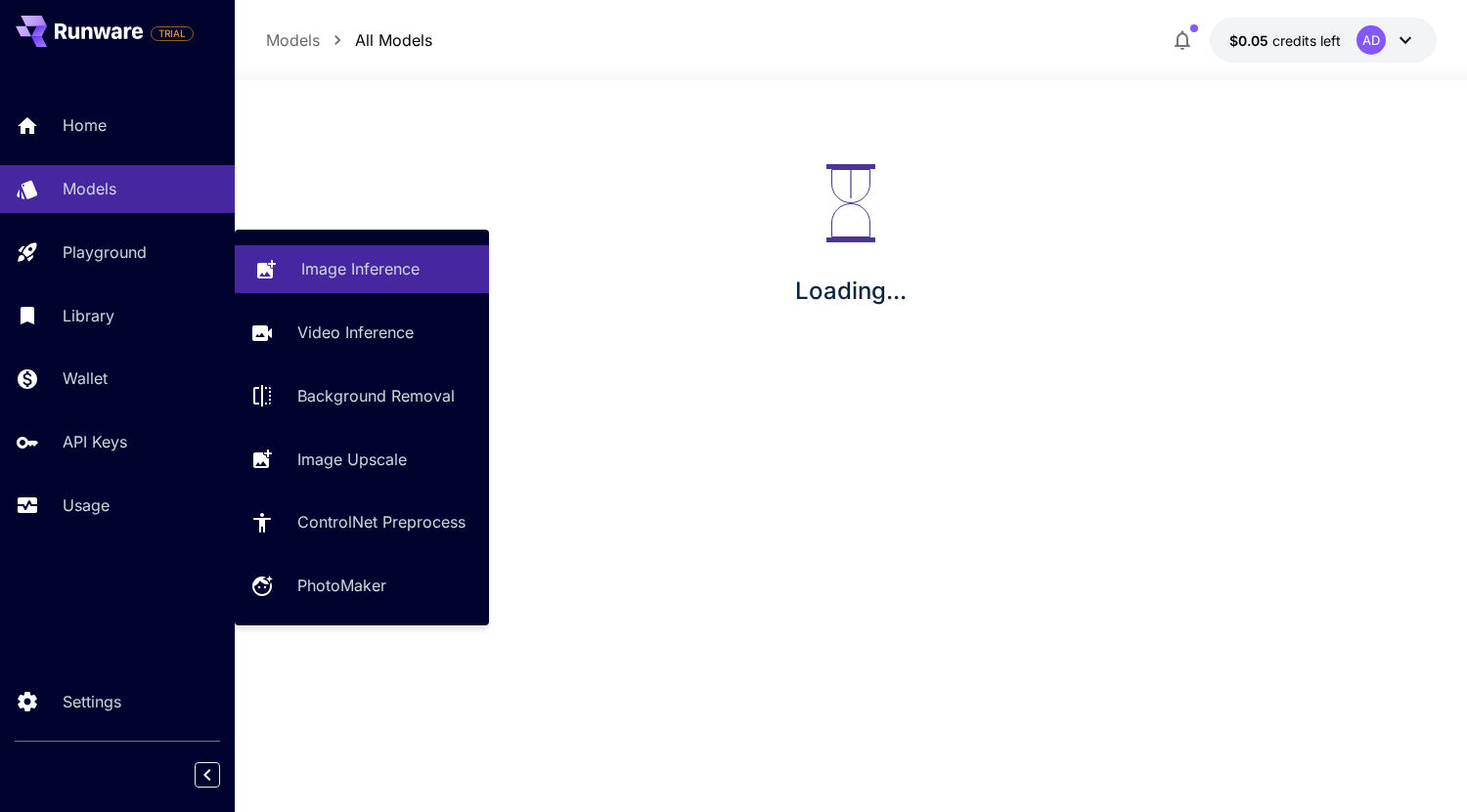
click at [374, 278] on p "Image Inference" at bounding box center [360, 268] width 118 height 23
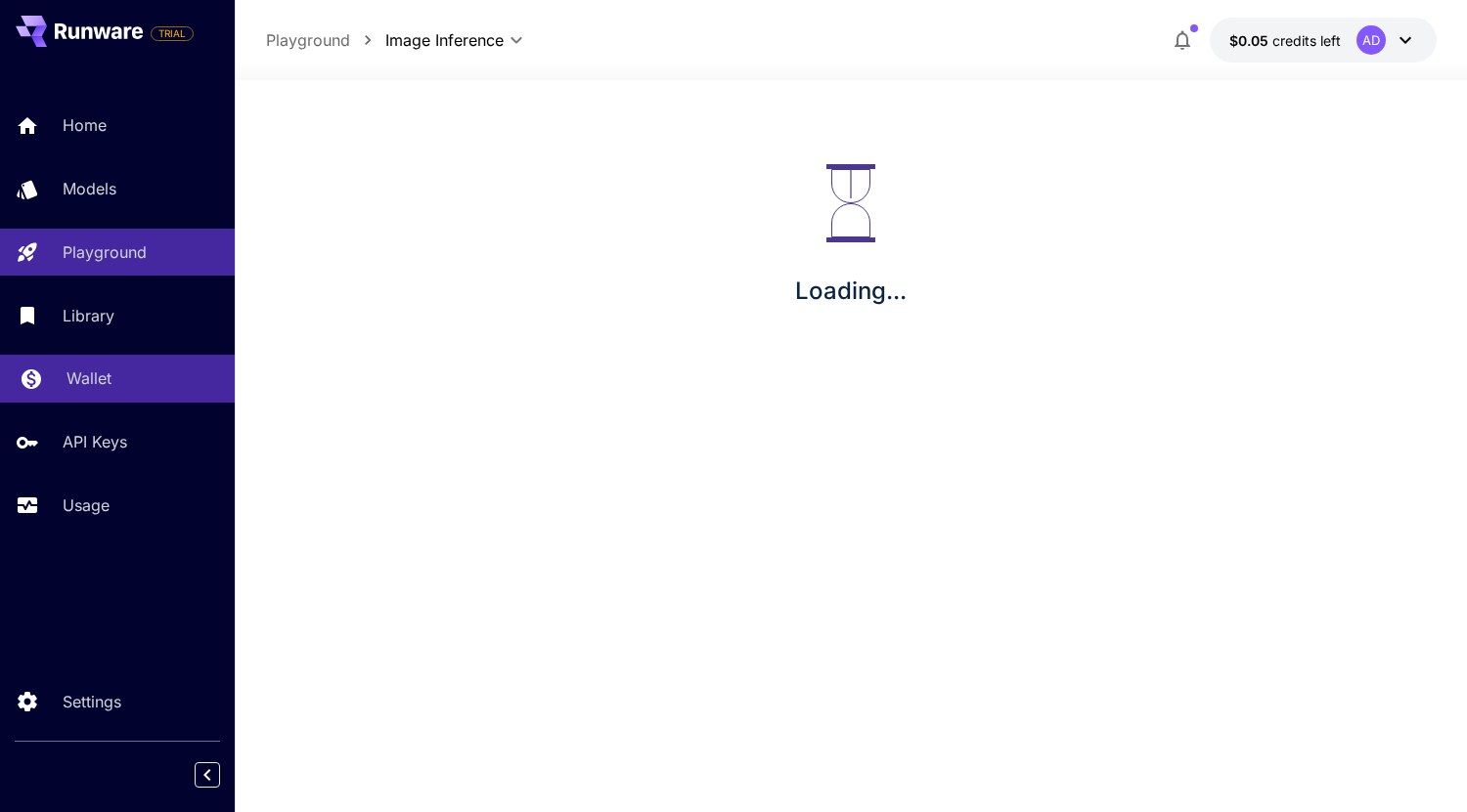
click at [116, 378] on div "Wallet" at bounding box center [143, 378] width 153 height 23
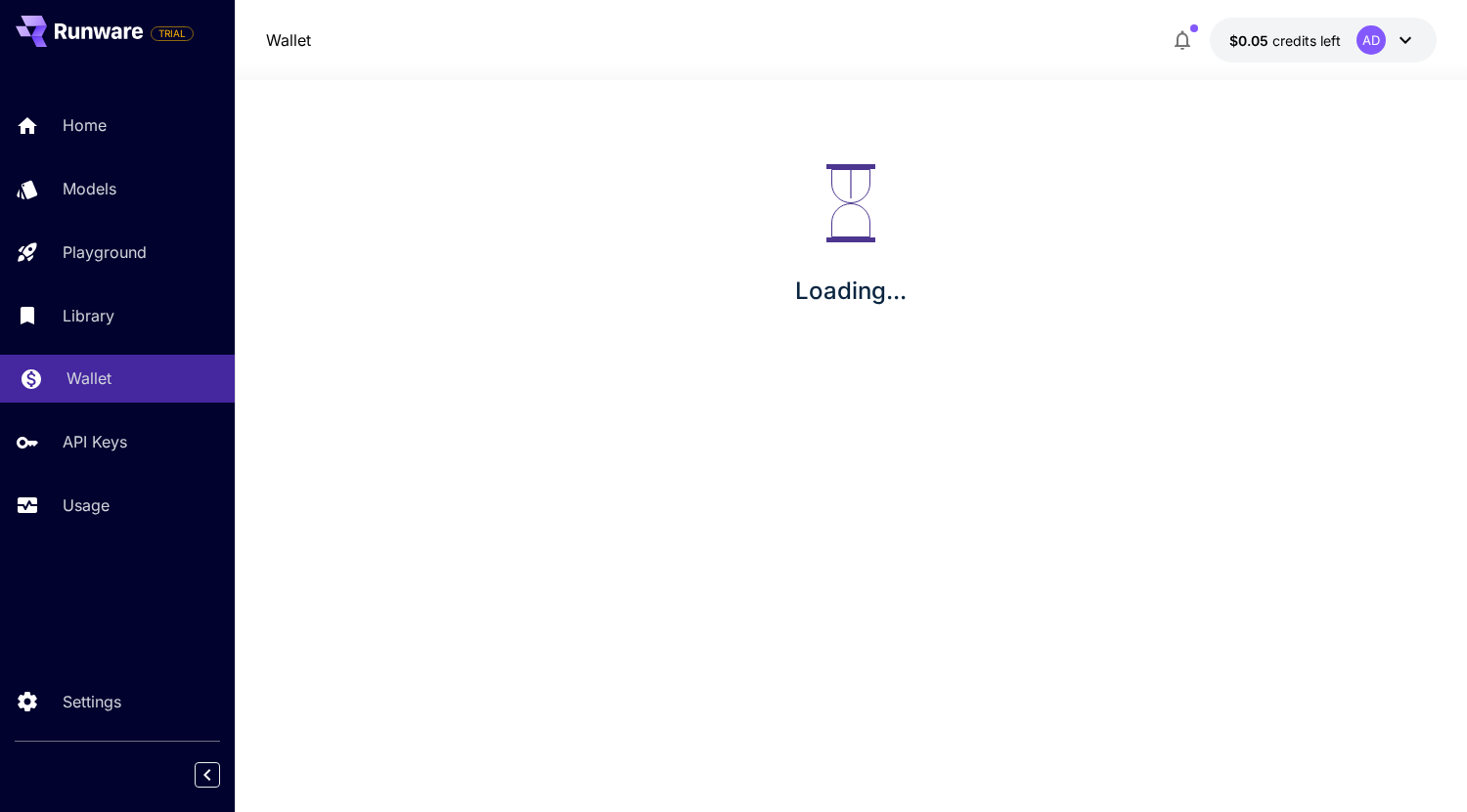
click at [116, 378] on div "Wallet" at bounding box center [143, 378] width 153 height 23
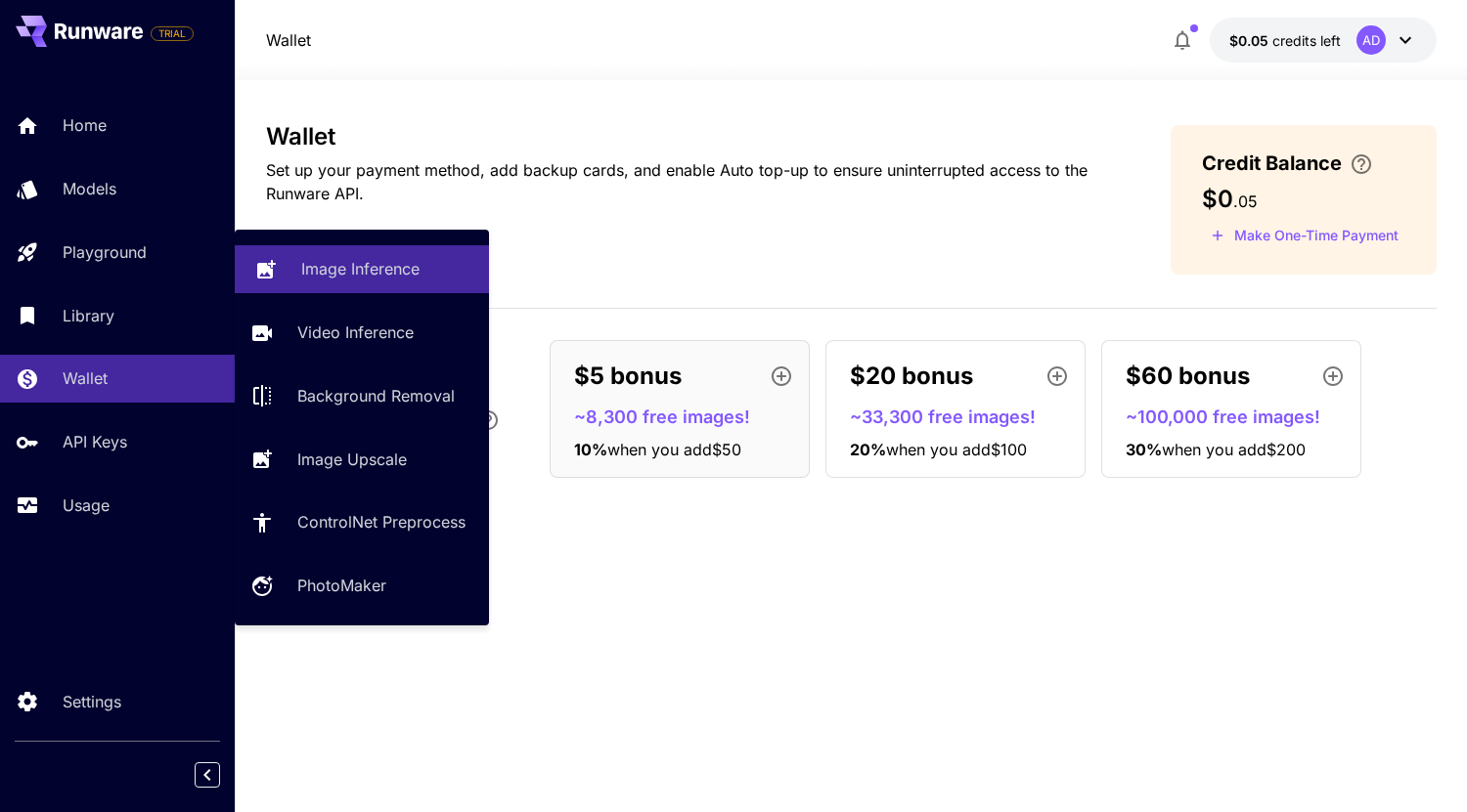
click at [356, 253] on link "Image Inference" at bounding box center [362, 270] width 254 height 48
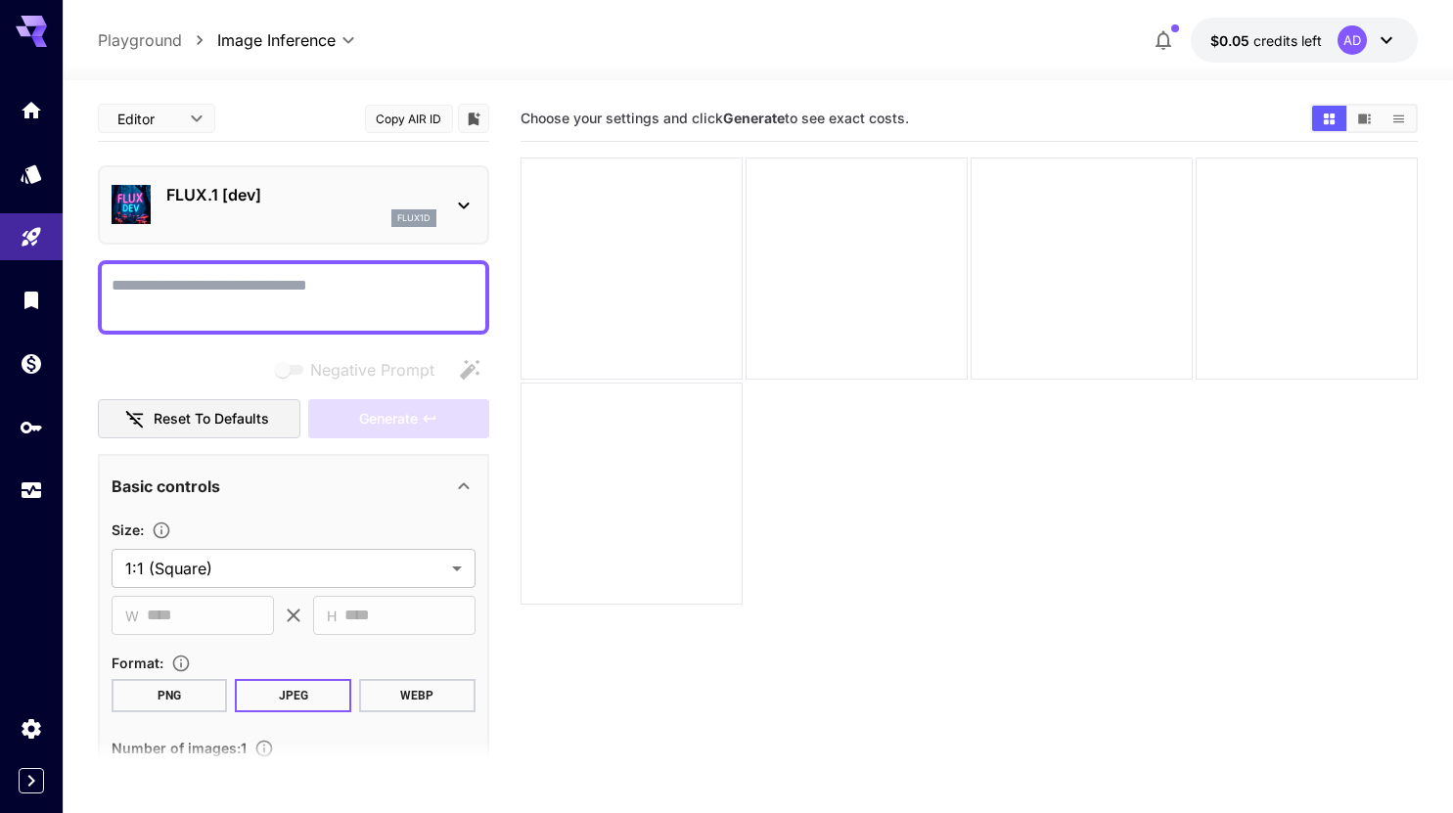
click at [458, 195] on icon at bounding box center [463, 205] width 23 height 23
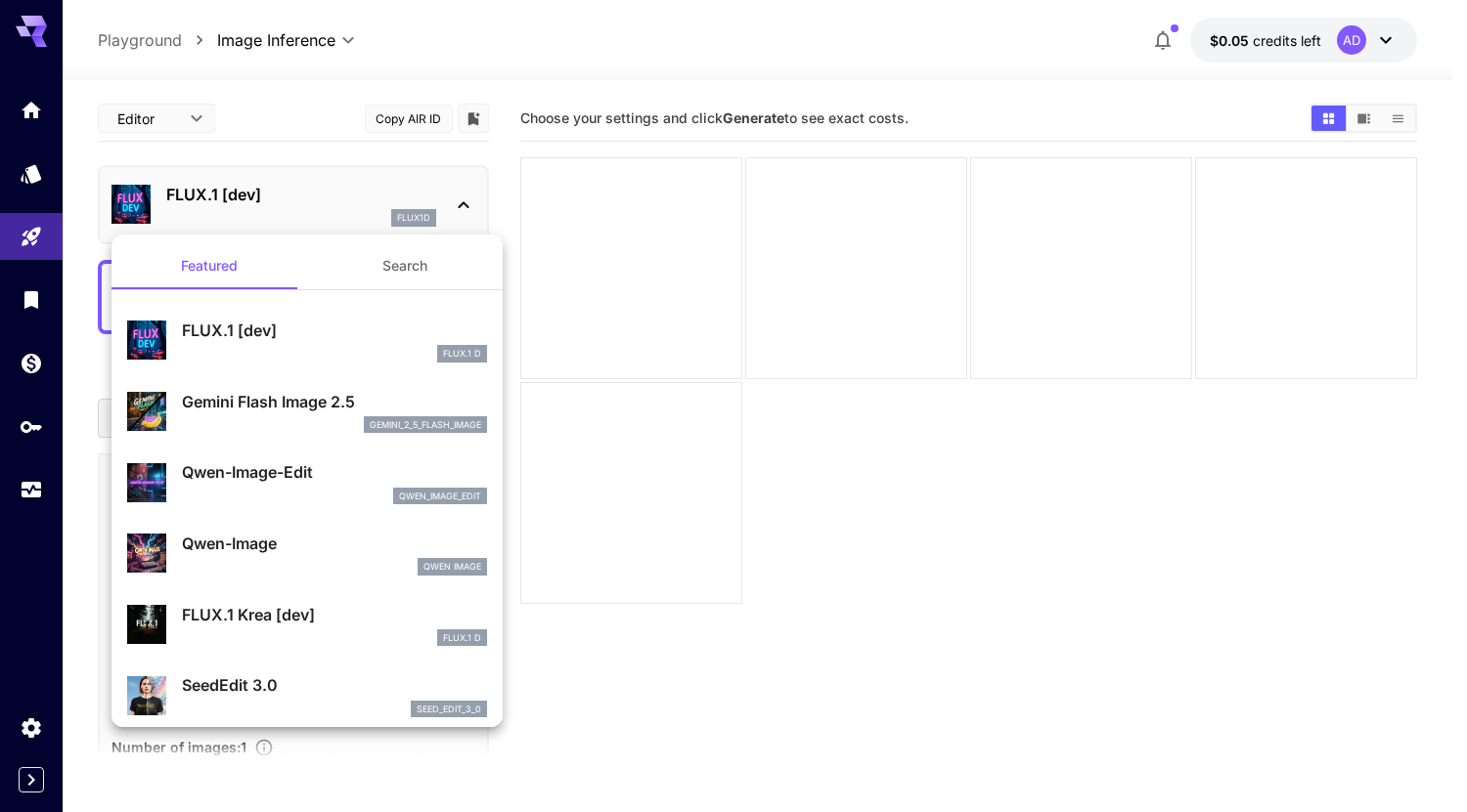
click at [267, 403] on p "Gemini Flash Image 2.5" at bounding box center [334, 401] width 305 height 23
